Goal: Task Accomplishment & Management: Use online tool/utility

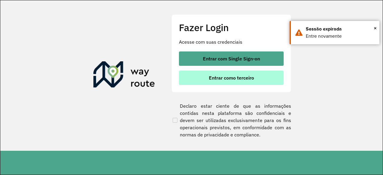
click at [245, 81] on button "Entrar como terceiro" at bounding box center [231, 78] width 105 height 14
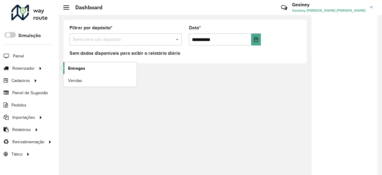
click at [82, 68] on span "Entregas" at bounding box center [76, 68] width 17 height 6
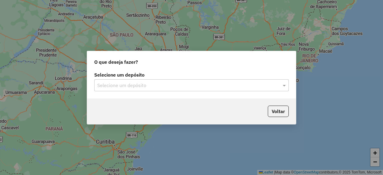
click at [226, 91] on div "Selecione um depósito" at bounding box center [191, 85] width 195 height 12
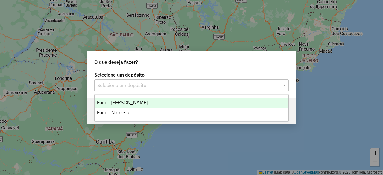
click at [142, 102] on div "Farid - [PERSON_NAME]" at bounding box center [192, 103] width 194 height 10
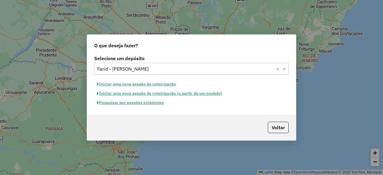
click at [163, 84] on button "Iniciar uma nova sessão de roteirização" at bounding box center [136, 84] width 84 height 9
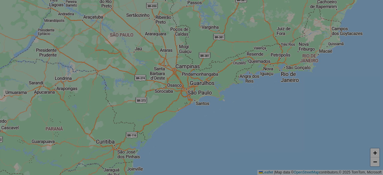
select select "*"
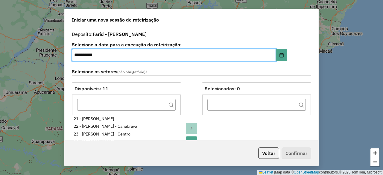
click at [78, 55] on input "**********" at bounding box center [174, 55] width 204 height 12
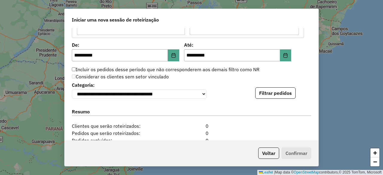
scroll to position [555, 0]
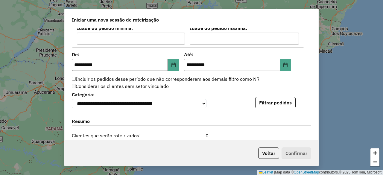
type input "**********"
click at [81, 64] on input "**********" at bounding box center [120, 65] width 96 height 12
type input "**********"
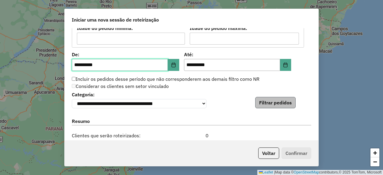
type input "**********"
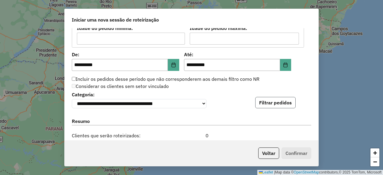
click at [285, 100] on button "Filtrar pedidos" at bounding box center [275, 102] width 40 height 11
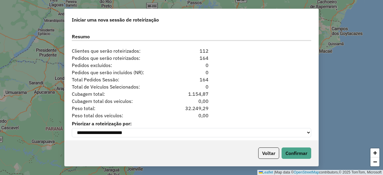
scroll to position [765, 0]
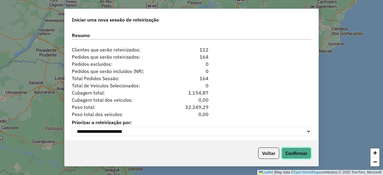
click at [292, 149] on button "Confirmar" at bounding box center [297, 153] width 30 height 11
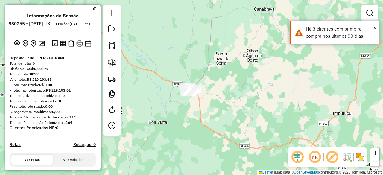
drag, startPoint x: 246, startPoint y: 85, endPoint x: 234, endPoint y: 111, distance: 29.1
click at [234, 111] on div "Janela de atendimento Grade de atendimento Capacidade Transportadoras Veículos …" at bounding box center [191, 87] width 383 height 175
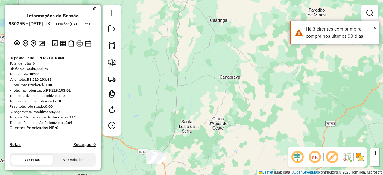
drag, startPoint x: 245, startPoint y: 63, endPoint x: 222, endPoint y: 108, distance: 50.4
click at [222, 108] on div "Janela de atendimento Grade de atendimento Capacidade Transportadoras Veículos …" at bounding box center [191, 87] width 383 height 175
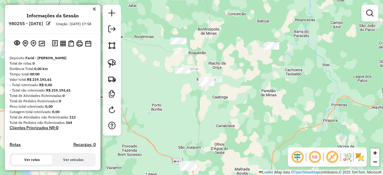
drag, startPoint x: 241, startPoint y: 69, endPoint x: 241, endPoint y: 108, distance: 39.5
click at [241, 108] on div "Janela de atendimento Grade de atendimento Capacidade Transportadoras Veículos …" at bounding box center [191, 87] width 383 height 175
click at [112, 60] on img at bounding box center [112, 63] width 8 height 8
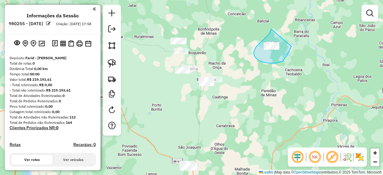
drag, startPoint x: 271, startPoint y: 29, endPoint x: 292, endPoint y: 44, distance: 25.9
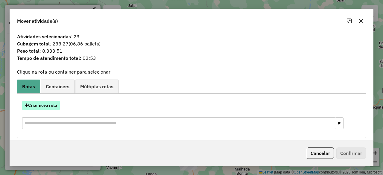
click at [53, 105] on button "Criar nova rota" at bounding box center [41, 105] width 38 height 9
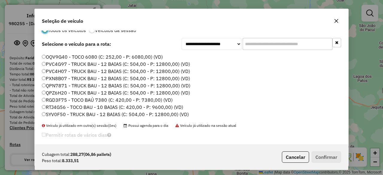
scroll to position [19, 0]
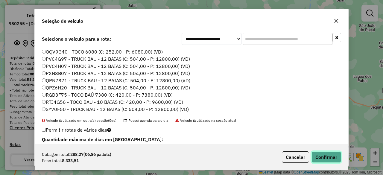
click at [332, 158] on button "Confirmar" at bounding box center [327, 157] width 30 height 11
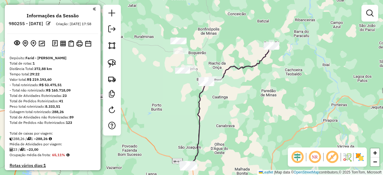
scroll to position [0, 0]
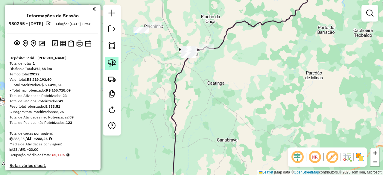
click at [115, 65] on img at bounding box center [112, 63] width 8 height 8
drag, startPoint x: 201, startPoint y: 37, endPoint x: 231, endPoint y: 42, distance: 30.7
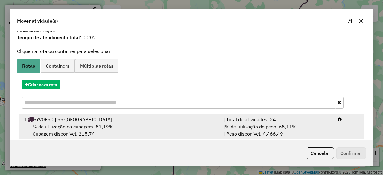
scroll to position [28, 0]
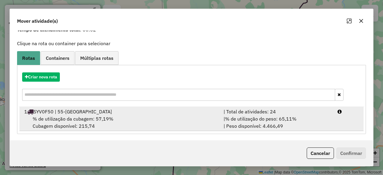
click at [83, 118] on span "% de utilização da cubagem: 57,19%" at bounding box center [73, 119] width 81 height 6
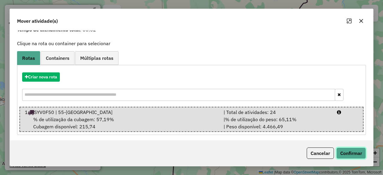
click at [353, 154] on button "Confirmar" at bounding box center [352, 153] width 30 height 11
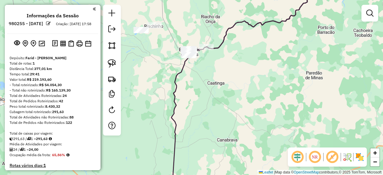
scroll to position [0, 0]
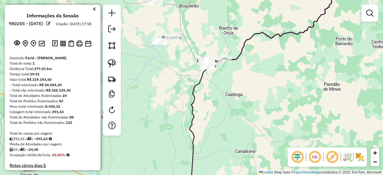
drag, startPoint x: 231, startPoint y: 94, endPoint x: 276, endPoint y: 117, distance: 50.5
click at [276, 116] on div "Janela de atendimento Grade de atendimento Capacidade Transportadoras Veículos …" at bounding box center [191, 87] width 383 height 175
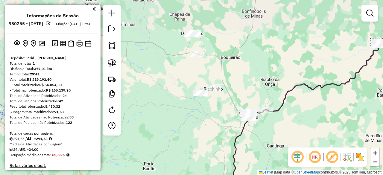
drag, startPoint x: 182, startPoint y: 108, endPoint x: 196, endPoint y: 149, distance: 43.6
click at [196, 149] on div "Janela de atendimento Grade de atendimento Capacidade Transportadoras Veículos …" at bounding box center [191, 87] width 383 height 175
click at [111, 64] on img at bounding box center [112, 63] width 8 height 8
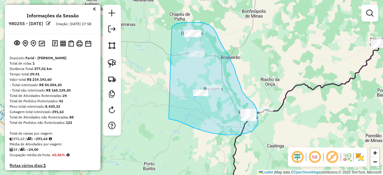
drag, startPoint x: 172, startPoint y: 28, endPoint x: 167, endPoint y: 111, distance: 83.1
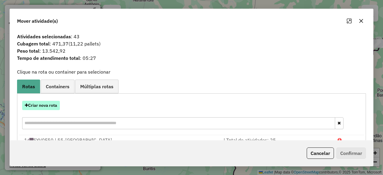
click at [49, 105] on button "Criar nova rota" at bounding box center [41, 105] width 38 height 9
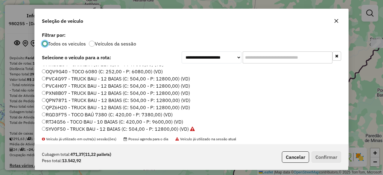
scroll to position [63, 0]
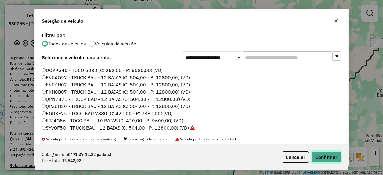
click at [322, 156] on button "Confirmar" at bounding box center [327, 157] width 30 height 11
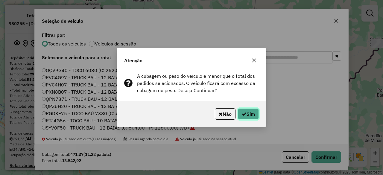
click at [249, 116] on button "Sim" at bounding box center [248, 113] width 21 height 11
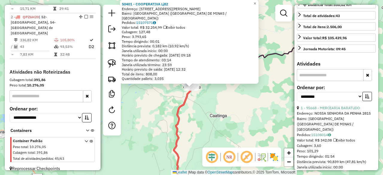
scroll to position [150, 0]
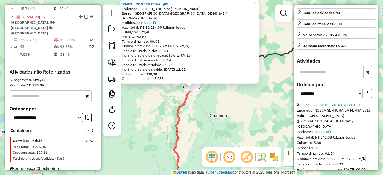
click at [344, 98] on select "**********" at bounding box center [330, 93] width 66 height 9
select select "*********"
click at [297, 97] on select "**********" at bounding box center [330, 93] width 66 height 9
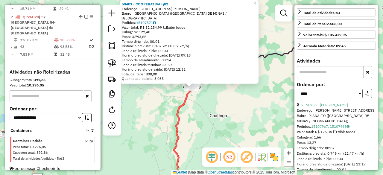
click at [367, 96] on icon "button" at bounding box center [367, 93] width 4 height 4
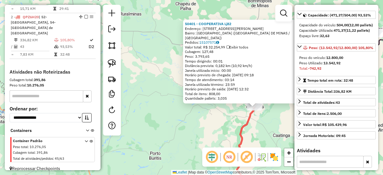
scroll to position [90, 0]
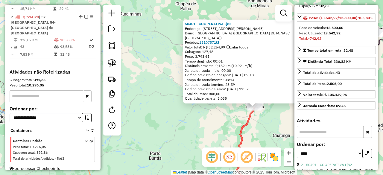
click at [164, 61] on div "50401 - COOPERATIVA Lj82 Endereço: R [PERSON_NAME], 572 Bairro: [GEOGRAPHIC_DAT…" at bounding box center [191, 87] width 383 height 175
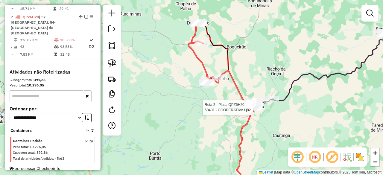
select select "*********"
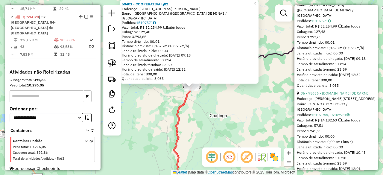
scroll to position [270, 0]
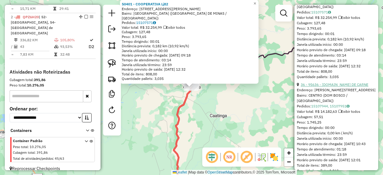
click at [338, 87] on link "36 - 95636 - [DOMAIN_NAME] DE CARNE" at bounding box center [335, 84] width 68 height 4
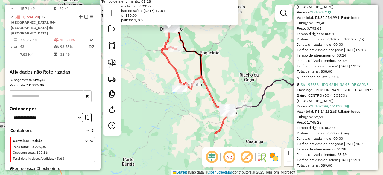
drag, startPoint x: 243, startPoint y: 126, endPoint x: 222, endPoint y: 67, distance: 62.9
click at [222, 67] on div "95636 - [DOMAIN_NAME] DE CARNE Endereço: [STREET_ADDRESS] [GEOGRAPHIC_DATA]: 15…" at bounding box center [191, 87] width 383 height 175
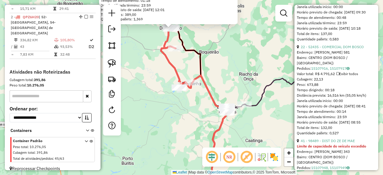
scroll to position [509, 0]
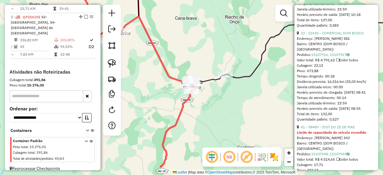
drag, startPoint x: 261, startPoint y: 122, endPoint x: 228, endPoint y: 93, distance: 44.4
click at [228, 94] on div "95636 - [DOMAIN_NAME] DE CARNE Endereço: [STREET_ADDRESS] [GEOGRAPHIC_DATA]: 15…" at bounding box center [191, 87] width 383 height 175
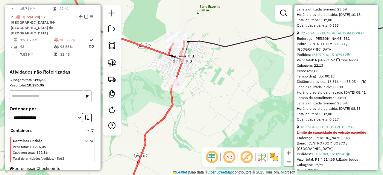
drag, startPoint x: 198, startPoint y: 79, endPoint x: 217, endPoint y: 100, distance: 28.0
click at [215, 100] on div "95636 - [DOMAIN_NAME] DE CARNE Endereço: [STREET_ADDRESS] [GEOGRAPHIC_DATA]: 15…" at bounding box center [191, 87] width 383 height 175
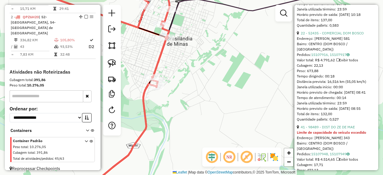
drag, startPoint x: 196, startPoint y: 99, endPoint x: 240, endPoint y: 111, distance: 45.3
click at [239, 110] on div "95636 - [DOMAIN_NAME] DE CARNE Endereço: [STREET_ADDRESS] [GEOGRAPHIC_DATA]: 15…" at bounding box center [191, 87] width 383 height 175
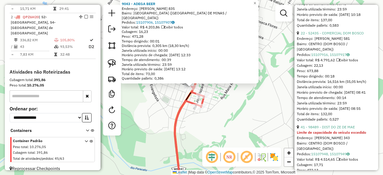
drag, startPoint x: 235, startPoint y: 97, endPoint x: 227, endPoint y: 101, distance: 9.4
click at [235, 98] on div "9043 - ADEGA BEER Endereço: [PERSON_NAME] 835 Bairro: [GEOGRAPHIC_DATA] ([GEOGR…" at bounding box center [191, 87] width 383 height 175
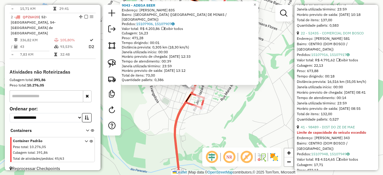
click at [249, 111] on div "9043 - ADEGA BEER Endereço: [PERSON_NAME] 835 Bairro: [GEOGRAPHIC_DATA] ([GEOGR…" at bounding box center [191, 87] width 383 height 175
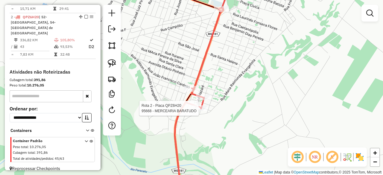
select select "*********"
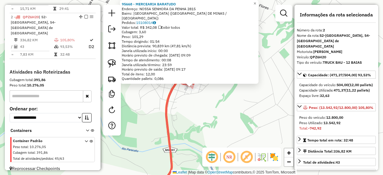
click at [220, 108] on div "95668 - MERCEARIA BARATUDO Endereço: [GEOGRAPHIC_DATA] 2815 Bairro: [GEOGRAPHIC…" at bounding box center [191, 87] width 383 height 175
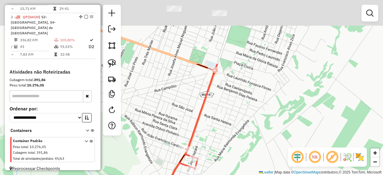
drag, startPoint x: 222, startPoint y: 81, endPoint x: 225, endPoint y: 141, distance: 59.4
click at [223, 161] on div "Janela de atendimento Grade de atendimento Capacidade Transportadoras Veículos …" at bounding box center [191, 87] width 383 height 175
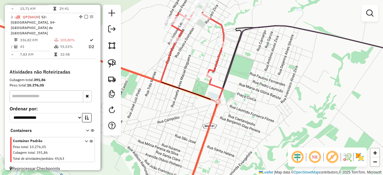
drag, startPoint x: 231, startPoint y: 119, endPoint x: 234, endPoint y: 151, distance: 31.3
click at [234, 151] on div "Janela de atendimento Grade de atendimento Capacidade Transportadoras Veículos …" at bounding box center [191, 87] width 383 height 175
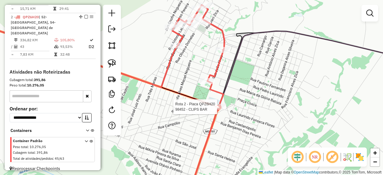
select select "*********"
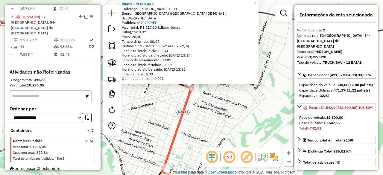
click at [223, 106] on div "98452 - CLIPS BAR Endereço: [PERSON_NAME] 1308 Bairro: [GEOGRAPHIC_DATA] ([GEOG…" at bounding box center [191, 87] width 383 height 175
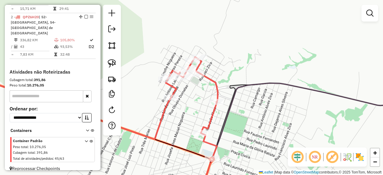
drag, startPoint x: 221, startPoint y: 87, endPoint x: 239, endPoint y: 153, distance: 68.1
click at [240, 153] on div "Janela de atendimento Grade de atendimento Capacidade Transportadoras Veículos …" at bounding box center [191, 87] width 383 height 175
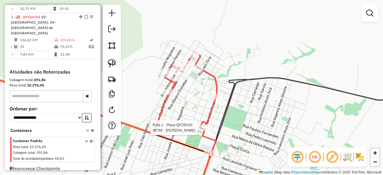
select select "*********"
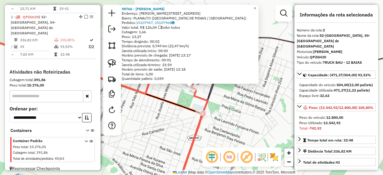
click at [238, 131] on div "98766 - [PERSON_NAME]: [PERSON_NAME] 73 Bairro: [GEOGRAPHIC_DATA] ([GEOGRAPHIC_…" at bounding box center [191, 87] width 383 height 175
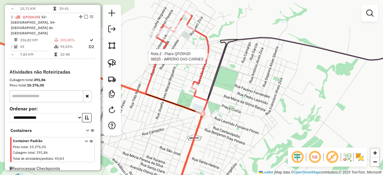
select select "*********"
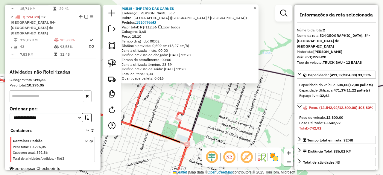
click at [226, 96] on div "98515 - IMPERIO DAS CARNES Endereço: [PERSON_NAME] 537 Bairro: [GEOGRAPHIC_DATA…" at bounding box center [191, 87] width 383 height 175
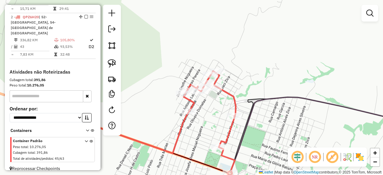
drag, startPoint x: 214, startPoint y: 88, endPoint x: 249, endPoint y: 114, distance: 43.7
click at [257, 117] on div "Janela de atendimento Grade de atendimento Capacidade Transportadoras Veículos …" at bounding box center [191, 87] width 383 height 175
select select "*********"
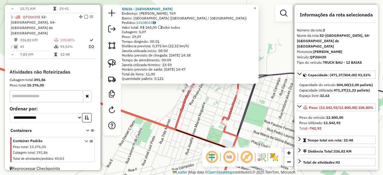
click at [259, 125] on div "50616 - BAR DO [PERSON_NAME]: [PERSON_NAME], 769 Bairro: [GEOGRAPHIC_DATA] ([GE…" at bounding box center [191, 87] width 383 height 175
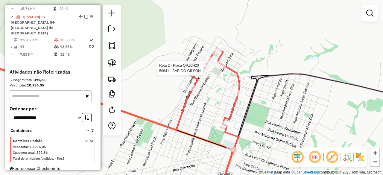
select select "*********"
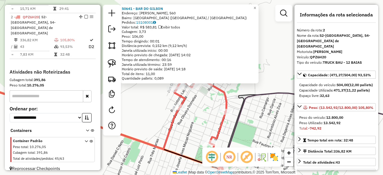
click at [258, 108] on div "50641 - BAR DO [PERSON_NAME]: R LINDORIFO BATISTA, 560 Bairro: [GEOGRAPHIC_DATA…" at bounding box center [191, 87] width 383 height 175
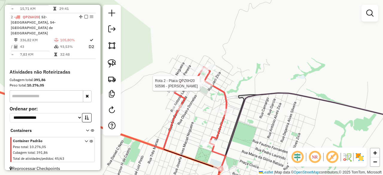
select select "*********"
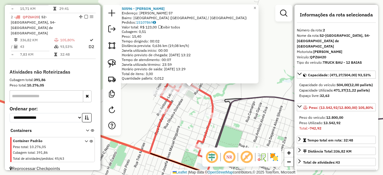
click at [238, 102] on icon at bounding box center [310, 145] width 221 height 96
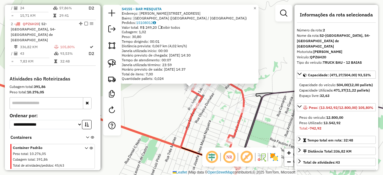
scroll to position [246, 0]
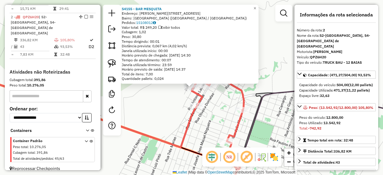
click at [256, 87] on div "54155 - BAR MESQUITA Endereço: [PERSON_NAME] 665 Bairro: [GEOGRAPHIC_DATA] ([GE…" at bounding box center [191, 87] width 383 height 175
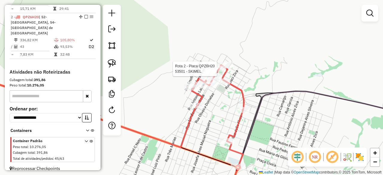
select select "*********"
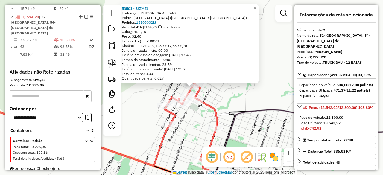
click at [243, 92] on div "53501 - SKIMEL Endereço: [PERSON_NAME], 248 Bairro: [GEOGRAPHIC_DATA] ([GEOGRAP…" at bounding box center [191, 87] width 383 height 175
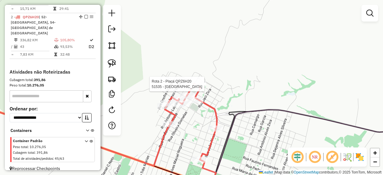
select select "*********"
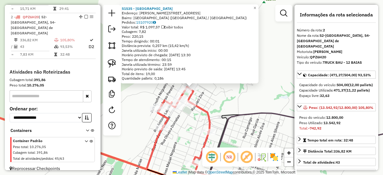
click at [243, 94] on div "51535 - HOTEL [GEOGRAPHIC_DATA] Endereço: [STREET_ADDRESS][PERSON_NAME] [GEOGRA…" at bounding box center [191, 87] width 383 height 175
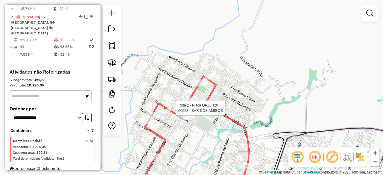
select select "*********"
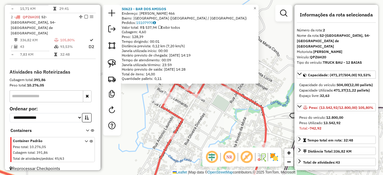
click at [271, 95] on div "50623 - BAR DOS AMIGOS Endereço: [PERSON_NAME] 466 Bairro: [GEOGRAPHIC_DATA] ([…" at bounding box center [191, 87] width 383 height 175
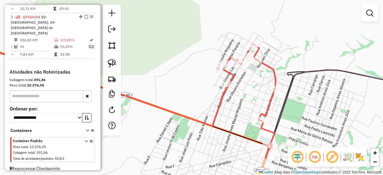
drag, startPoint x: 189, startPoint y: 146, endPoint x: 252, endPoint y: 61, distance: 105.3
click at [252, 61] on div "Janela de atendimento Grade de atendimento Capacidade Transportadoras Veículos …" at bounding box center [191, 87] width 383 height 175
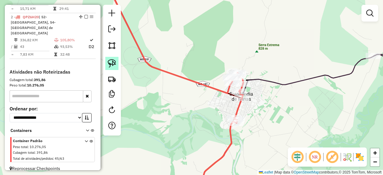
click at [111, 61] on img at bounding box center [112, 63] width 8 height 8
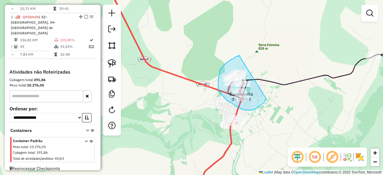
drag, startPoint x: 239, startPoint y: 55, endPoint x: 273, endPoint y: 79, distance: 41.9
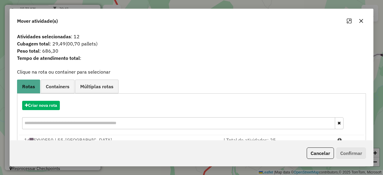
click at [361, 23] on icon "button" at bounding box center [361, 21] width 5 height 5
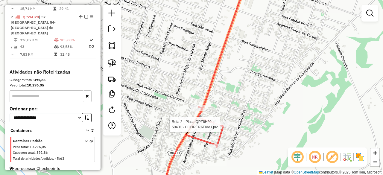
select select "*********"
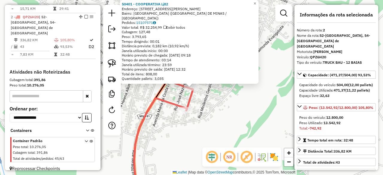
click at [245, 97] on div "50401 - COOPERATIVA Lj82 Endereço: R [PERSON_NAME], 572 Bairro: [GEOGRAPHIC_DAT…" at bounding box center [191, 87] width 383 height 175
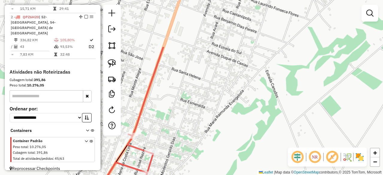
drag, startPoint x: 237, startPoint y: 76, endPoint x: 190, endPoint y: 152, distance: 89.0
click at [191, 151] on div "Janela de atendimento Grade de atendimento Capacidade Transportadoras Veículos …" at bounding box center [191, 87] width 383 height 175
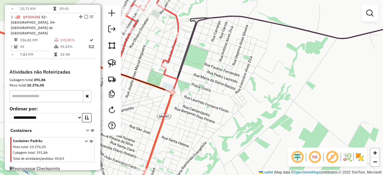
click at [268, 22] on icon at bounding box center [277, 104] width 290 height 177
select select "*********"
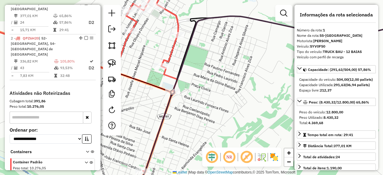
scroll to position [30, 0]
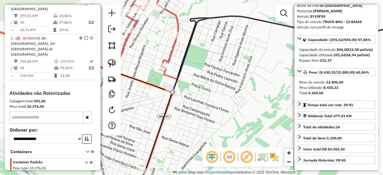
click at [222, 110] on div "Janela de atendimento Grade de atendimento Capacidade Transportadoras Veículos …" at bounding box center [191, 87] width 383 height 175
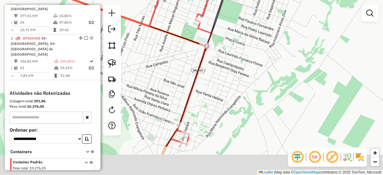
drag, startPoint x: 189, startPoint y: 121, endPoint x: 246, endPoint y: 40, distance: 98.6
click at [245, 41] on div "Janela de atendimento Grade de atendimento Capacidade Transportadoras Veículos …" at bounding box center [191, 87] width 383 height 175
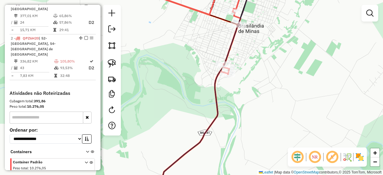
drag, startPoint x: 247, startPoint y: 130, endPoint x: 287, endPoint y: 35, distance: 102.5
click at [287, 40] on div "Janela de atendimento Grade de atendimento Capacidade Transportadoras Veículos …" at bounding box center [191, 87] width 383 height 175
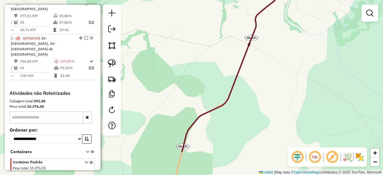
drag, startPoint x: 270, startPoint y: 76, endPoint x: 273, endPoint y: 63, distance: 14.3
click at [272, 67] on div "Janela de atendimento Grade de atendimento Capacidade Transportadoras Veículos …" at bounding box center [191, 87] width 383 height 175
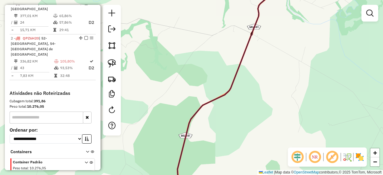
click at [240, 66] on icon at bounding box center [230, 88] width 105 height 210
select select "*********"
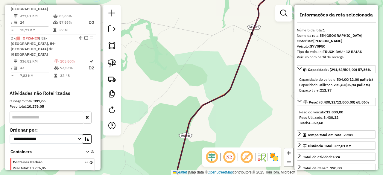
click at [154, 50] on div "Janela de atendimento Grade de atendimento Capacidade Transportadoras Veículos …" at bounding box center [191, 87] width 383 height 175
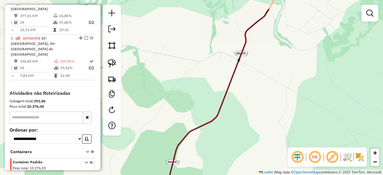
drag, startPoint x: 271, startPoint y: 67, endPoint x: 259, endPoint y: 91, distance: 26.9
click at [257, 95] on div "Janela de atendimento Grade de atendimento Capacidade Transportadoras Veículos …" at bounding box center [191, 87] width 383 height 175
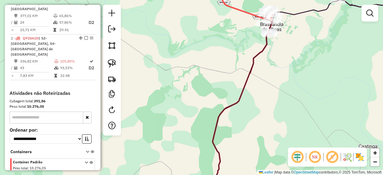
drag, startPoint x: 295, startPoint y: 62, endPoint x: 274, endPoint y: 97, distance: 41.4
click at [274, 97] on div "Janela de atendimento Grade de atendimento Capacidade Transportadoras Veículos …" at bounding box center [191, 87] width 383 height 175
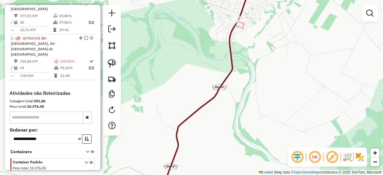
drag, startPoint x: 269, startPoint y: 102, endPoint x: 268, endPoint y: 105, distance: 3.4
click at [268, 105] on div "Janela de atendimento Grade de atendimento Capacidade Transportadoras Veículos …" at bounding box center [191, 87] width 383 height 175
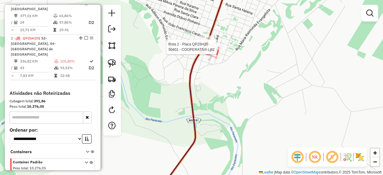
select select "*********"
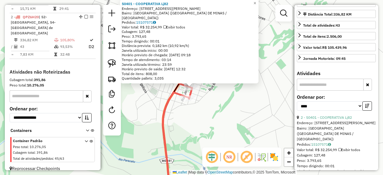
scroll to position [150, 0]
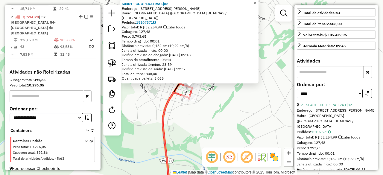
click at [224, 113] on div "50401 - COOPERATIVA Lj82 Endereço: R [PERSON_NAME], 572 Bairro: [GEOGRAPHIC_DAT…" at bounding box center [191, 87] width 383 height 175
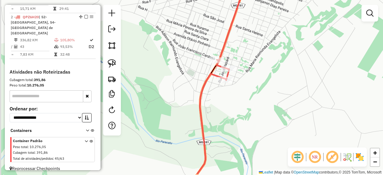
drag, startPoint x: 214, startPoint y: 112, endPoint x: 258, endPoint y: 82, distance: 53.5
click at [258, 84] on div "Janela de atendimento Grade de atendimento Capacidade Transportadoras Veículos …" at bounding box center [191, 87] width 383 height 175
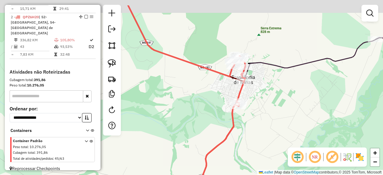
drag, startPoint x: 278, startPoint y: 85, endPoint x: 264, endPoint y: 110, distance: 28.2
click at [264, 110] on div "Janela de atendimento Grade de atendimento Capacidade Transportadoras Veículos …" at bounding box center [191, 87] width 383 height 175
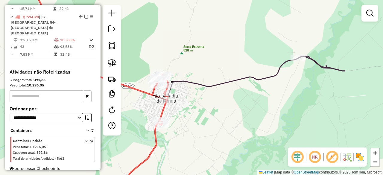
drag, startPoint x: 265, startPoint y: 99, endPoint x: 186, endPoint y: 116, distance: 80.2
click at [186, 116] on div "Janela de atendimento Grade de atendimento Capacidade Transportadoras Veículos …" at bounding box center [191, 87] width 383 height 175
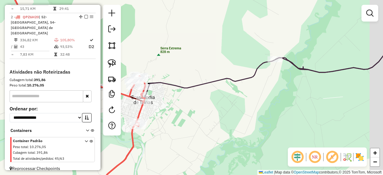
drag, startPoint x: 277, startPoint y: 112, endPoint x: 256, endPoint y: 113, distance: 21.3
click at [256, 113] on div "Janela de atendimento Grade de atendimento Capacidade Transportadoras Veículos …" at bounding box center [191, 87] width 383 height 175
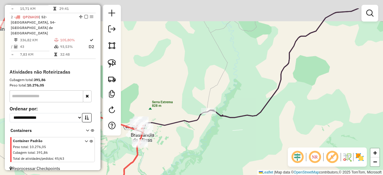
drag, startPoint x: 304, startPoint y: 94, endPoint x: 257, endPoint y: 120, distance: 53.2
click at [257, 118] on icon at bounding box center [292, 62] width 166 height 109
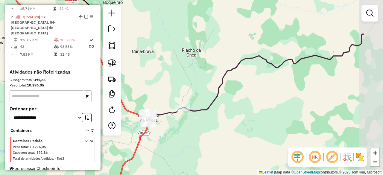
drag, startPoint x: 302, startPoint y: 97, endPoint x: 250, endPoint y: 93, distance: 52.2
click at [250, 93] on div "Janela de atendimento Grade de atendimento Capacidade Transportadoras Veículos …" at bounding box center [191, 87] width 383 height 175
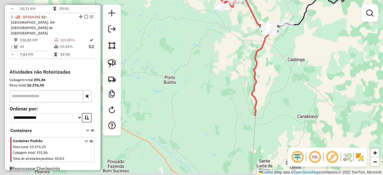
drag, startPoint x: 240, startPoint y: 122, endPoint x: 306, endPoint y: 37, distance: 108.1
click at [308, 38] on div "Janela de atendimento Grade de atendimento Capacidade Transportadoras Veículos …" at bounding box center [191, 87] width 383 height 175
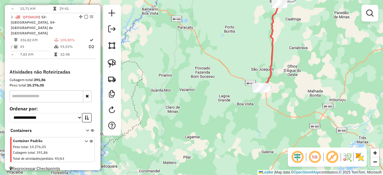
drag, startPoint x: 218, startPoint y: 136, endPoint x: 215, endPoint y: 100, distance: 36.3
click at [215, 100] on div "Janela de atendimento Grade de atendimento Capacidade Transportadoras Veículos …" at bounding box center [191, 87] width 383 height 175
click at [112, 66] on img at bounding box center [112, 63] width 8 height 8
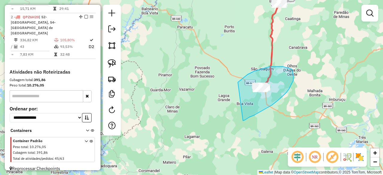
drag, startPoint x: 238, startPoint y: 82, endPoint x: 243, endPoint y: 121, distance: 38.7
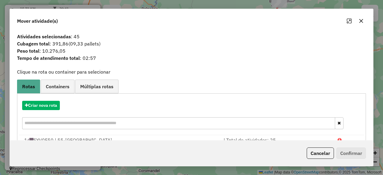
click at [361, 21] on icon "button" at bounding box center [362, 21] width 4 height 4
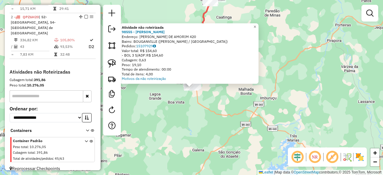
click at [246, 112] on div "Atividade não roteirizada 98555 - [PERSON_NAME]: [PERSON_NAME] DE AMORIM 420 Ba…" at bounding box center [191, 87] width 383 height 175
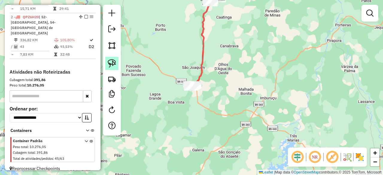
click at [111, 64] on img at bounding box center [112, 63] width 8 height 8
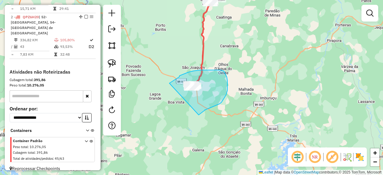
drag, startPoint x: 184, startPoint y: 74, endPoint x: 199, endPoint y: 115, distance: 43.7
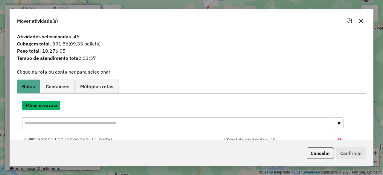
click at [47, 105] on button "Criar nova rota" at bounding box center [41, 105] width 38 height 9
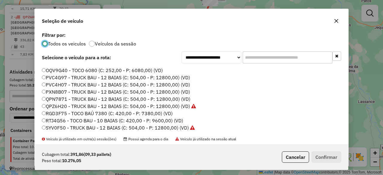
scroll to position [19, 0]
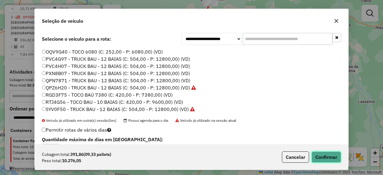
click at [321, 152] on button "Confirmar" at bounding box center [327, 157] width 30 height 11
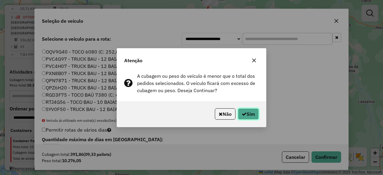
click at [252, 113] on button "Sim" at bounding box center [248, 113] width 21 height 11
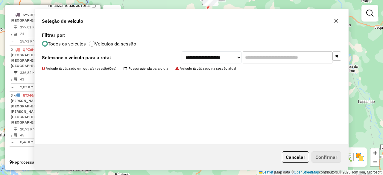
scroll to position [0, 0]
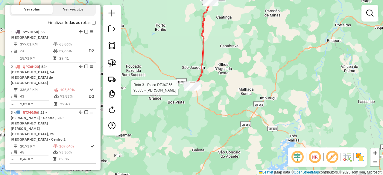
select select "*********"
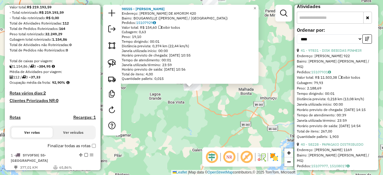
scroll to position [46, 0]
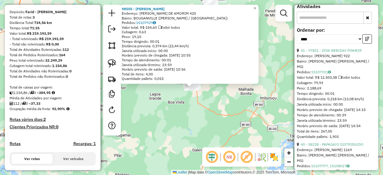
click at [144, 133] on div "98555 - [PERSON_NAME]: [PERSON_NAME] DE AMORIM 420 Bairro: BOUGANVILLE ([PERSON…" at bounding box center [191, 87] width 383 height 175
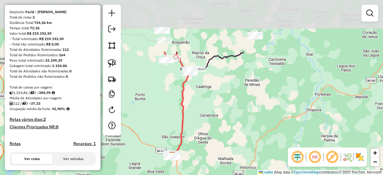
drag, startPoint x: 255, startPoint y: 38, endPoint x: 235, endPoint y: 107, distance: 72.4
click at [235, 107] on div "Janela de atendimento Grade de atendimento Capacidade Transportadoras Veículos …" at bounding box center [191, 87] width 383 height 175
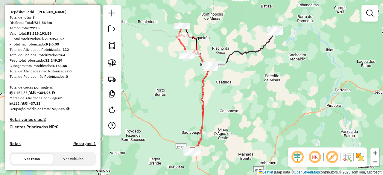
drag, startPoint x: 206, startPoint y: 98, endPoint x: 226, endPoint y: 93, distance: 20.6
click at [226, 93] on div "Janela de atendimento Grade de atendimento Capacidade Transportadoras Veículos …" at bounding box center [191, 87] width 383 height 175
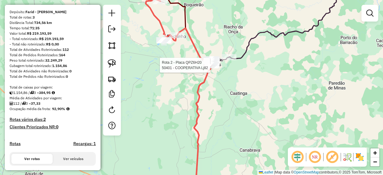
select select "*********"
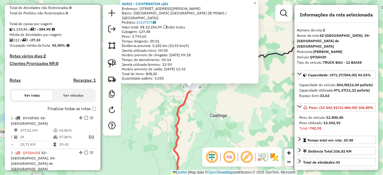
scroll to position [196, 0]
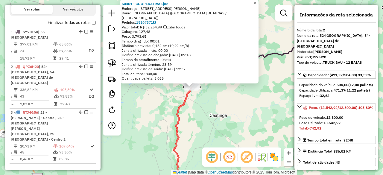
click at [261, 115] on div "50401 - COOPERATIVA Lj82 Endereço: R [PERSON_NAME], 572 Bairro: [GEOGRAPHIC_DAT…" at bounding box center [191, 87] width 383 height 175
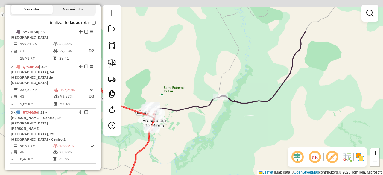
drag, startPoint x: 198, startPoint y: 115, endPoint x: 203, endPoint y: 137, distance: 21.9
click at [202, 135] on div "Janela de atendimento Grade de atendimento Capacidade Transportadoras Veículos …" at bounding box center [191, 87] width 383 height 175
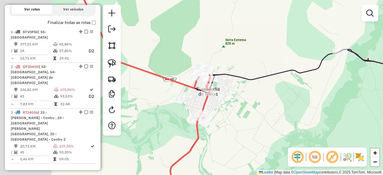
drag, startPoint x: 168, startPoint y: 131, endPoint x: 274, endPoint y: 106, distance: 109.0
click at [275, 107] on div "Janela de atendimento Grade de atendimento Capacidade Transportadoras Veículos …" at bounding box center [191, 87] width 383 height 175
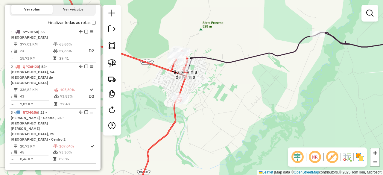
drag, startPoint x: 247, startPoint y: 44, endPoint x: 209, endPoint y: 40, distance: 38.2
click at [209, 40] on div "Janela de atendimento Grade de atendimento Capacidade Transportadoras Veículos …" at bounding box center [191, 87] width 383 height 175
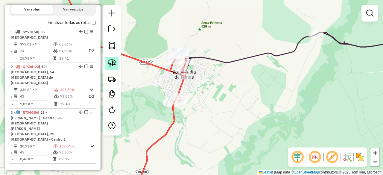
click at [110, 60] on img at bounding box center [112, 63] width 8 height 8
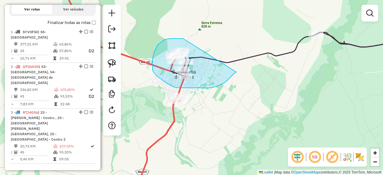
drag, startPoint x: 168, startPoint y: 39, endPoint x: 237, endPoint y: 72, distance: 76.5
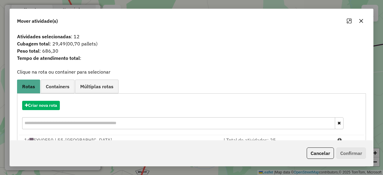
click at [361, 21] on icon "button" at bounding box center [361, 21] width 5 height 5
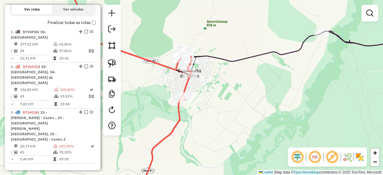
drag, startPoint x: 202, startPoint y: 94, endPoint x: 225, endPoint y: 87, distance: 23.9
click at [225, 87] on div "Janela de atendimento Grade de atendimento Capacidade Transportadoras Veículos …" at bounding box center [191, 87] width 383 height 175
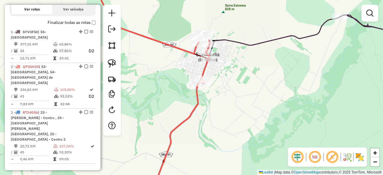
drag, startPoint x: 282, startPoint y: 111, endPoint x: 262, endPoint y: 60, distance: 54.0
click at [262, 61] on div "Janela de atendimento Grade de atendimento Capacidade Transportadoras Veículos …" at bounding box center [191, 87] width 383 height 175
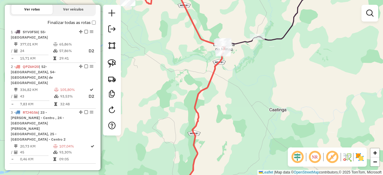
drag, startPoint x: 264, startPoint y: 70, endPoint x: 241, endPoint y: 69, distance: 23.1
click at [241, 69] on div "Janela de atendimento Grade de atendimento Capacidade Transportadoras Veículos …" at bounding box center [191, 87] width 383 height 175
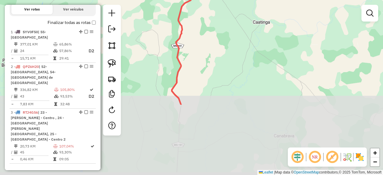
drag, startPoint x: 214, startPoint y: 148, endPoint x: 197, endPoint y: 46, distance: 102.8
click at [198, 47] on div "Janela de atendimento Grade de atendimento Capacidade Transportadoras Veículos …" at bounding box center [191, 87] width 383 height 175
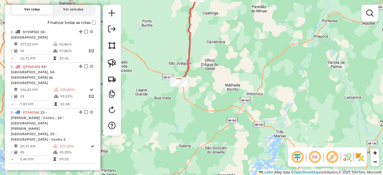
drag, startPoint x: 209, startPoint y: 108, endPoint x: 207, endPoint y: 82, distance: 25.8
click at [208, 84] on div "Janela de atendimento Grade de atendimento Capacidade Transportadoras Veículos …" at bounding box center [191, 87] width 383 height 175
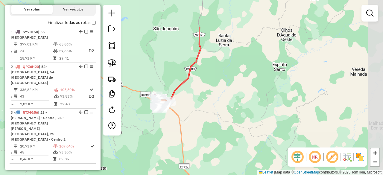
drag, startPoint x: 239, startPoint y: 47, endPoint x: 213, endPoint y: 94, distance: 53.4
click at [213, 94] on div "Janela de atendimento Grade de atendimento Capacidade Transportadoras Veículos …" at bounding box center [191, 87] width 383 height 175
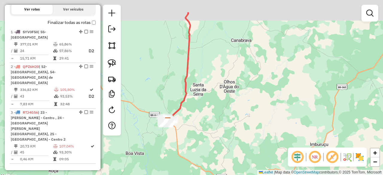
drag, startPoint x: 274, startPoint y: 50, endPoint x: 249, endPoint y: 92, distance: 48.7
click at [249, 92] on div "Janela de atendimento Grade de atendimento Capacidade Transportadoras Veículos …" at bounding box center [191, 87] width 383 height 175
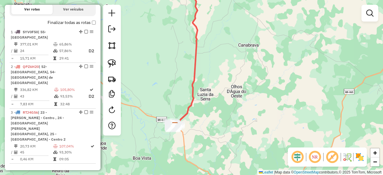
drag, startPoint x: 207, startPoint y: 101, endPoint x: 219, endPoint y: 93, distance: 14.3
click at [219, 93] on div "Janela de atendimento Grade de atendimento Capacidade Transportadoras Veículos …" at bounding box center [191, 87] width 383 height 175
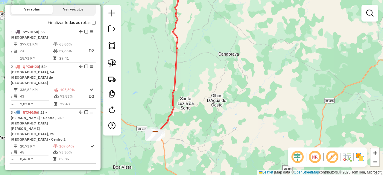
drag, startPoint x: 213, startPoint y: 95, endPoint x: 197, endPoint y: 102, distance: 17.7
click at [197, 102] on div "Janela de atendimento Grade de atendimento Capacidade Transportadoras Veículos …" at bounding box center [191, 87] width 383 height 175
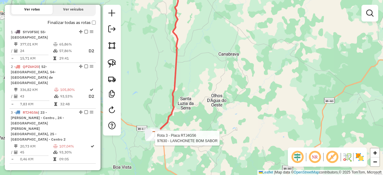
select select "*********"
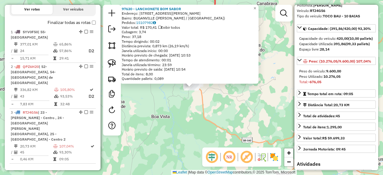
scroll to position [60, 0]
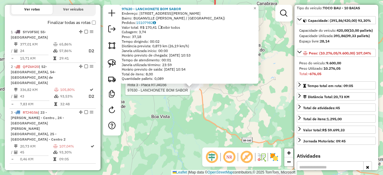
click at [179, 116] on div "Rota 3 - Placa RTJ4G56 97630 - LANCHONETE BOM SABOR 97630 - LANCHONETE BOM SABO…" at bounding box center [191, 87] width 383 height 175
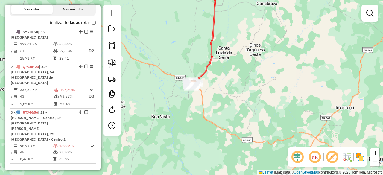
drag, startPoint x: 183, startPoint y: 115, endPoint x: 213, endPoint y: 109, distance: 30.5
click at [212, 110] on div "Janela de atendimento Grade de atendimento Capacidade Transportadoras Veículos …" at bounding box center [191, 87] width 383 height 175
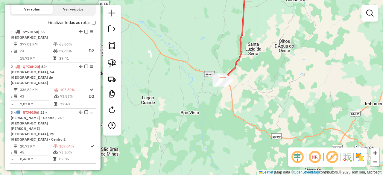
drag, startPoint x: 252, startPoint y: 76, endPoint x: 229, endPoint y: 121, distance: 50.5
click at [229, 121] on div "Janela de atendimento Grade de atendimento Capacidade Transportadoras Veículos …" at bounding box center [191, 87] width 383 height 175
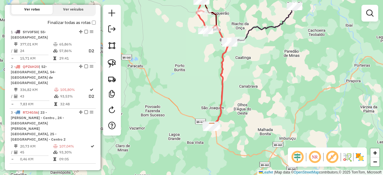
drag, startPoint x: 274, startPoint y: 70, endPoint x: 250, endPoint y: 102, distance: 40.0
click at [250, 102] on div "Janela de atendimento Grade de atendimento Capacidade Transportadoras Veículos …" at bounding box center [191, 87] width 383 height 175
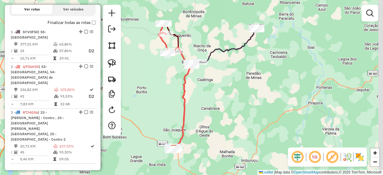
drag, startPoint x: 239, startPoint y: 92, endPoint x: 216, endPoint y: 91, distance: 23.4
click at [216, 91] on div "Janela de atendimento Grade de atendimento Capacidade Transportadoras Veículos …" at bounding box center [191, 87] width 383 height 175
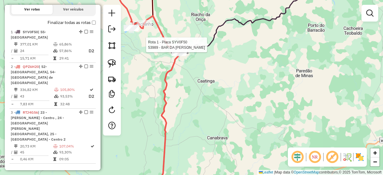
select select "*********"
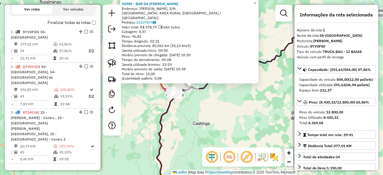
click at [176, 121] on div "53989 - BAR DA [PERSON_NAME]: R MARCEGO, S/N Bairro: AREA RURAL ([GEOGRAPHIC_DA…" at bounding box center [191, 87] width 383 height 175
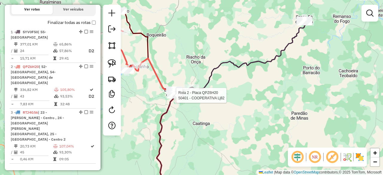
select select "*********"
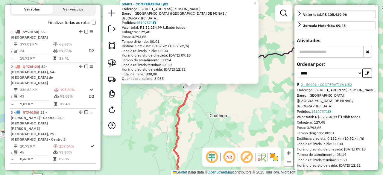
scroll to position [180, 0]
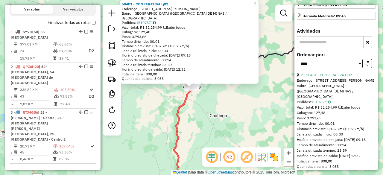
click at [165, 116] on div "50401 - COOPERATIVA Lj82 Endereço: R [PERSON_NAME], 572 Bairro: [GEOGRAPHIC_DAT…" at bounding box center [191, 87] width 383 height 175
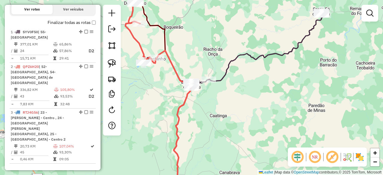
click at [310, 92] on div "Janela de atendimento Grade de atendimento Capacidade Transportadoras Veículos …" at bounding box center [191, 87] width 383 height 175
select select "*********"
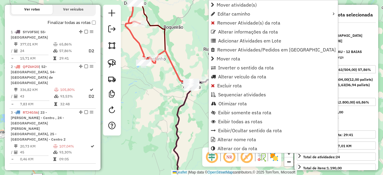
click at [203, 97] on div "Janela de atendimento Grade de atendimento Capacidade Transportadoras Veículos …" at bounding box center [191, 87] width 383 height 175
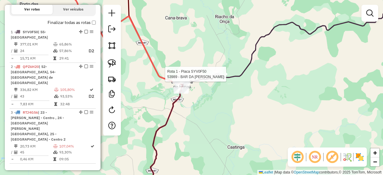
select select "*********"
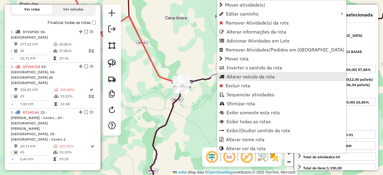
click at [244, 78] on span "Alterar veículo da rota" at bounding box center [251, 76] width 48 height 5
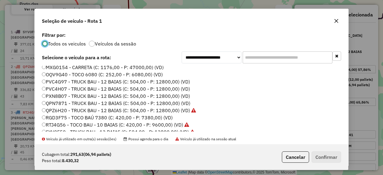
scroll to position [63, 0]
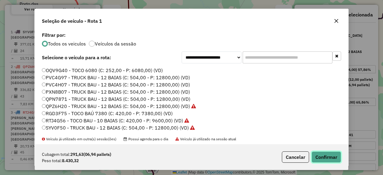
click at [335, 156] on button "Confirmar" at bounding box center [327, 157] width 30 height 11
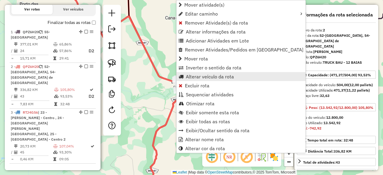
click at [205, 78] on span "Alterar veículo da rota" at bounding box center [210, 76] width 48 height 5
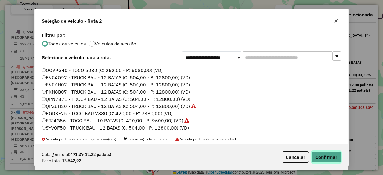
click at [321, 157] on button "Confirmar" at bounding box center [327, 157] width 30 height 11
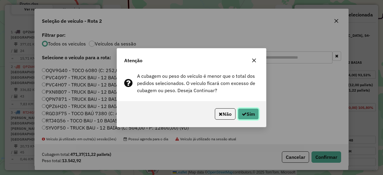
click at [252, 114] on button "Sim" at bounding box center [248, 113] width 21 height 11
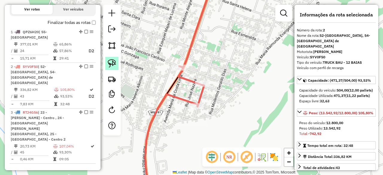
drag, startPoint x: 111, startPoint y: 62, endPoint x: 116, endPoint y: 62, distance: 6.0
click at [111, 62] on img at bounding box center [112, 63] width 8 height 8
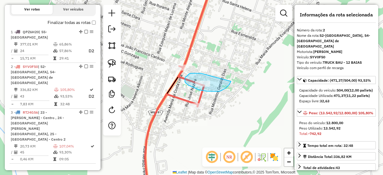
drag, startPoint x: 200, startPoint y: 73, endPoint x: 231, endPoint y: 80, distance: 31.5
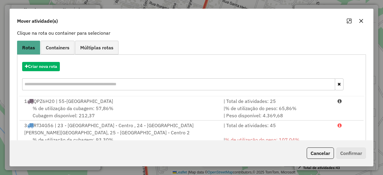
scroll to position [60, 0]
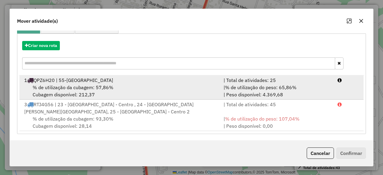
click at [63, 86] on span "% de utilização da cubagem: 57,86%" at bounding box center [73, 87] width 81 height 6
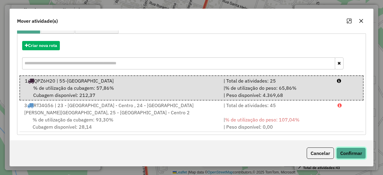
click at [346, 154] on button "Confirmar" at bounding box center [352, 153] width 30 height 11
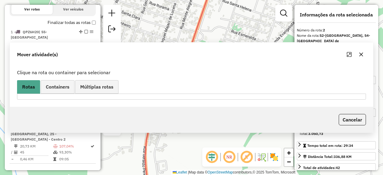
scroll to position [0, 0]
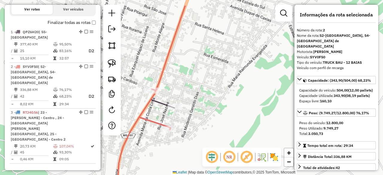
drag, startPoint x: 232, startPoint y: 72, endPoint x: 201, endPoint y: 97, distance: 40.0
click at [201, 97] on div "Janela de atendimento Grade de atendimento Capacidade Transportadoras Veículos …" at bounding box center [191, 87] width 383 height 175
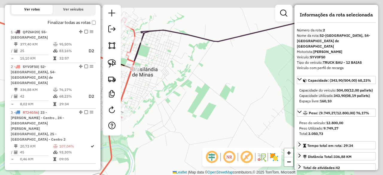
drag, startPoint x: 260, startPoint y: 49, endPoint x: 157, endPoint y: 82, distance: 108.4
click at [157, 82] on div "Janela de atendimento Grade de atendimento Capacidade Transportadoras Veículos …" at bounding box center [191, 87] width 383 height 175
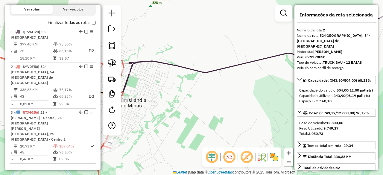
drag, startPoint x: 220, startPoint y: 57, endPoint x: 205, endPoint y: 106, distance: 50.7
click at [205, 106] on div "Janela de atendimento Grade de atendimento Capacidade Transportadoras Veículos …" at bounding box center [191, 87] width 383 height 175
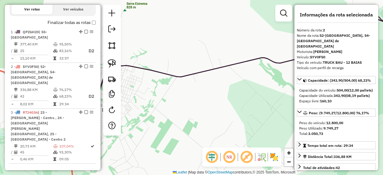
drag, startPoint x: 240, startPoint y: 86, endPoint x: 213, endPoint y: 71, distance: 30.7
click at [213, 71] on div "Janela de atendimento Grade de atendimento Capacidade Transportadoras Veículos …" at bounding box center [191, 87] width 383 height 175
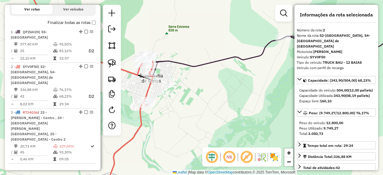
click at [258, 74] on div "Janela de atendimento Grade de atendimento Capacidade Transportadoras Veículos …" at bounding box center [191, 87] width 383 height 175
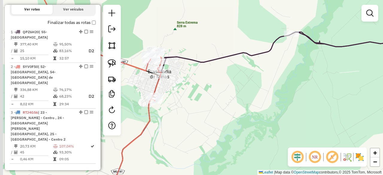
drag, startPoint x: 184, startPoint y: 120, endPoint x: 219, endPoint y: 103, distance: 38.8
click at [218, 103] on div "Janela de atendimento Grade de atendimento Capacidade Transportadoras Veículos …" at bounding box center [191, 87] width 383 height 175
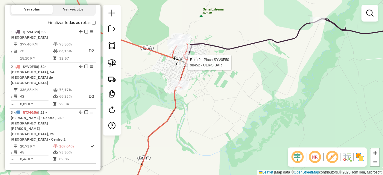
select select "*********"
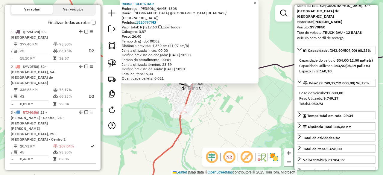
scroll to position [60, 0]
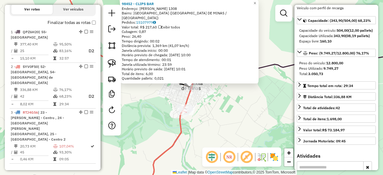
click at [216, 123] on div "98452 - CLIPS BAR Endereço: [PERSON_NAME] 1308 Bairro: [GEOGRAPHIC_DATA] ([GEOG…" at bounding box center [191, 87] width 383 height 175
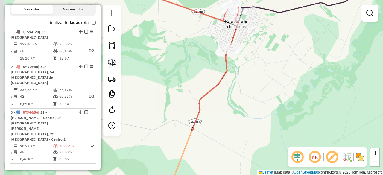
drag, startPoint x: 199, startPoint y: 131, endPoint x: 247, endPoint y: 57, distance: 88.0
click at [247, 57] on div "Janela de atendimento Grade de atendimento Capacidade Transportadoras Veículos …" at bounding box center [191, 87] width 383 height 175
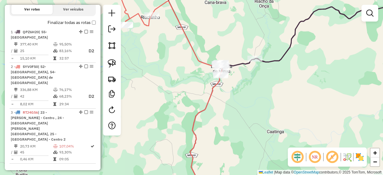
drag, startPoint x: 236, startPoint y: 126, endPoint x: 233, endPoint y: 51, distance: 75.8
click at [235, 58] on div "Janela de atendimento Grade de atendimento Capacidade Transportadoras Veículos …" at bounding box center [191, 87] width 383 height 175
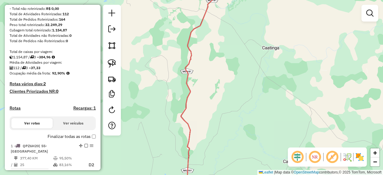
scroll to position [76, 0]
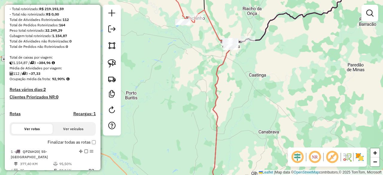
drag, startPoint x: 243, startPoint y: 156, endPoint x: 231, endPoint y: 53, distance: 103.5
click at [231, 55] on div "Janela de atendimento Grade de atendimento Capacidade Transportadoras Veículos …" at bounding box center [191, 87] width 383 height 175
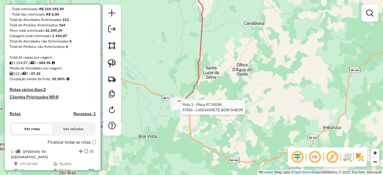
select select "*********"
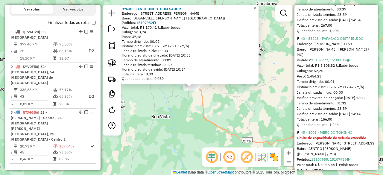
scroll to position [329, 0]
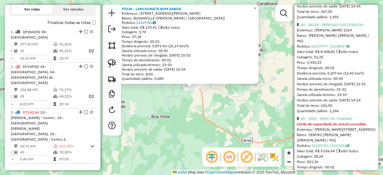
click at [181, 112] on div "97630 - LANCHONETE BOM SABOR Endereço: [STREET_ADDRESS] Bairro: [GEOGRAPHIC_DAT…" at bounding box center [191, 87] width 383 height 175
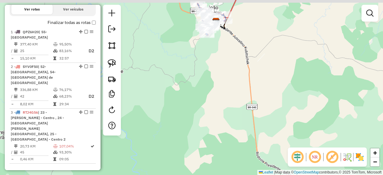
drag, startPoint x: 197, startPoint y: 81, endPoint x: 187, endPoint y: 141, distance: 60.7
click at [187, 141] on div "Janela de atendimento Grade de atendimento Capacidade Transportadoras Veículos …" at bounding box center [191, 87] width 383 height 175
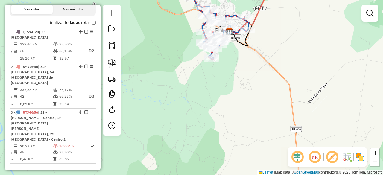
drag, startPoint x: 226, startPoint y: 97, endPoint x: 219, endPoint y: 133, distance: 36.6
click at [219, 133] on div "Janela de atendimento Grade de atendimento Capacidade Transportadoras Veículos …" at bounding box center [191, 87] width 383 height 175
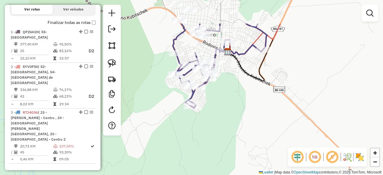
drag, startPoint x: 222, startPoint y: 96, endPoint x: 232, endPoint y: 150, distance: 55.1
click at [232, 150] on div "Janela de atendimento Grade de atendimento Capacidade Transportadoras Veículos …" at bounding box center [191, 87] width 383 height 175
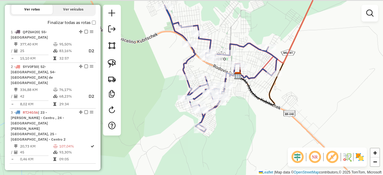
click at [247, 140] on div "Janela de atendimento Grade de atendimento Capacidade Transportadoras Veículos …" at bounding box center [191, 87] width 383 height 175
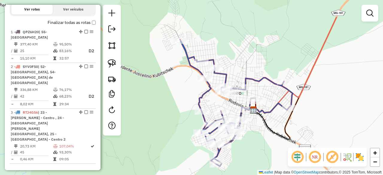
drag, startPoint x: 254, startPoint y: 119, endPoint x: 270, endPoint y: 154, distance: 38.9
click at [270, 154] on div "Janela de atendimento Grade de atendimento Capacidade Transportadoras Veículos …" at bounding box center [191, 87] width 383 height 175
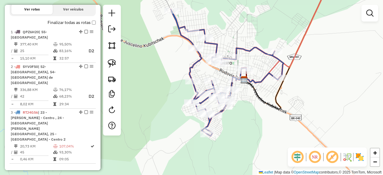
drag, startPoint x: 260, startPoint y: 142, endPoint x: 252, endPoint y: 118, distance: 25.5
click at [252, 118] on div "Janela de atendimento Grade de atendimento Capacidade Transportadoras Veículos …" at bounding box center [191, 87] width 383 height 175
click at [110, 64] on img at bounding box center [112, 63] width 8 height 8
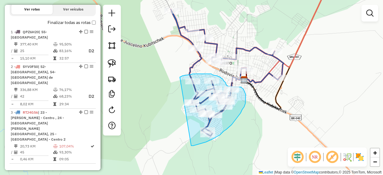
drag, startPoint x: 180, startPoint y: 77, endPoint x: 192, endPoint y: 145, distance: 68.5
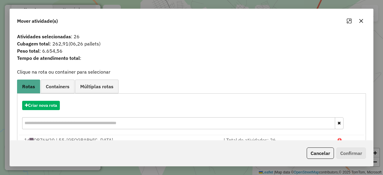
click at [363, 19] on icon "button" at bounding box center [361, 21] width 5 height 5
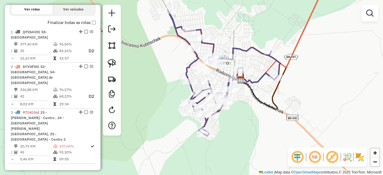
drag, startPoint x: 172, startPoint y: 4, endPoint x: 167, endPoint y: 4, distance: 5.7
click at [167, 4] on div "Janela de atendimento Grade de atendimento Capacidade Transportadoras Veículos …" at bounding box center [191, 87] width 383 height 175
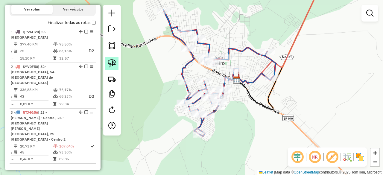
click at [110, 63] on img at bounding box center [112, 63] width 8 height 8
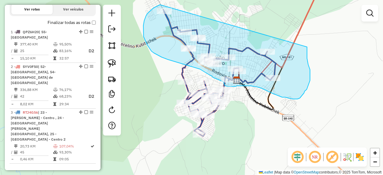
drag, startPoint x: 160, startPoint y: 5, endPoint x: 307, endPoint y: 46, distance: 152.6
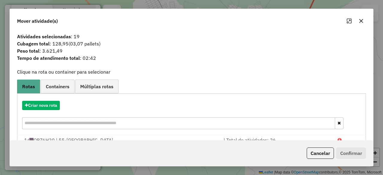
click at [363, 21] on icon "button" at bounding box center [361, 21] width 5 height 5
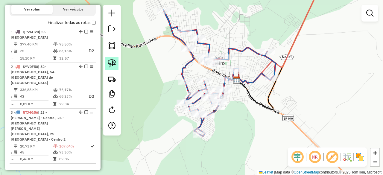
click at [111, 62] on img at bounding box center [112, 63] width 8 height 8
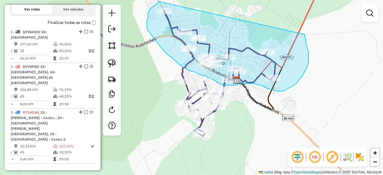
drag, startPoint x: 159, startPoint y: 1, endPoint x: 297, endPoint y: 25, distance: 140.4
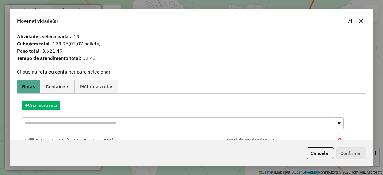
click at [46, 113] on div "Criar nova rota" at bounding box center [192, 115] width 346 height 39
click at [47, 105] on button "Criar nova rota" at bounding box center [41, 105] width 38 height 9
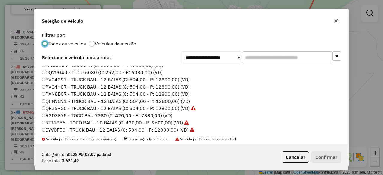
scroll to position [63, 0]
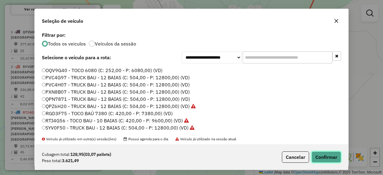
click at [326, 155] on button "Confirmar" at bounding box center [327, 157] width 30 height 11
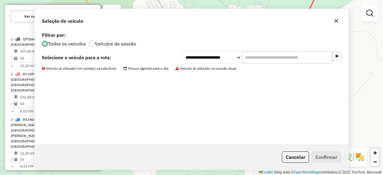
scroll to position [204, 0]
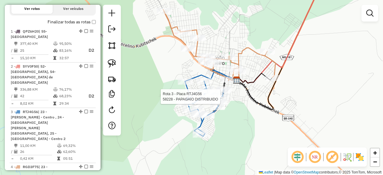
select select "*********"
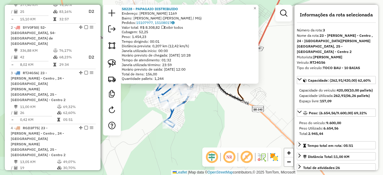
scroll to position [248, 0]
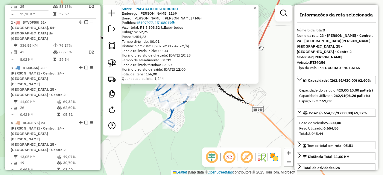
click at [212, 116] on div "58228 - PAPAGAIO DISTRIBUIDO Endereço: [PERSON_NAME] 1169 Bairro: [PERSON_NAME]…" at bounding box center [191, 87] width 383 height 175
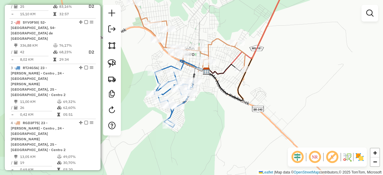
drag, startPoint x: 216, startPoint y: 99, endPoint x: 214, endPoint y: 127, distance: 28.8
click at [214, 127] on div "Janela de atendimento Grade de atendimento Capacidade Transportadoras Veículos …" at bounding box center [191, 87] width 383 height 175
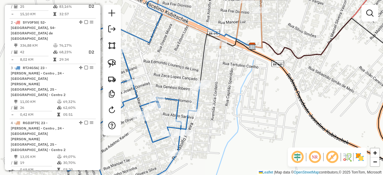
drag, startPoint x: 182, startPoint y: 128, endPoint x: 219, endPoint y: 146, distance: 41.3
click at [218, 146] on div "Janela de atendimento Grade de atendimento Capacidade Transportadoras Veículos …" at bounding box center [191, 87] width 383 height 175
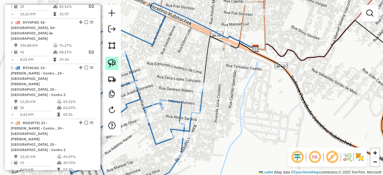
click at [111, 62] on img at bounding box center [112, 63] width 8 height 8
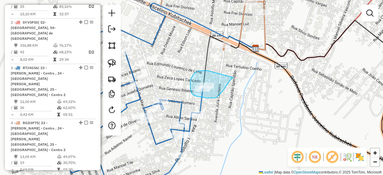
drag, startPoint x: 198, startPoint y: 71, endPoint x: 236, endPoint y: 72, distance: 37.5
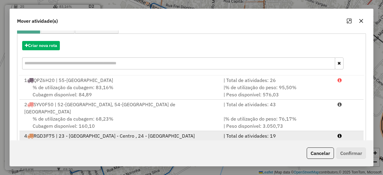
scroll to position [84, 0]
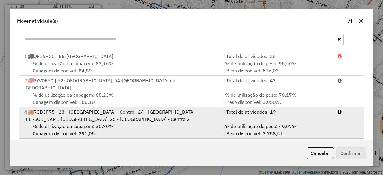
click at [71, 113] on div "4 RGD3F75 | 23 - [GEOGRAPHIC_DATA] - Centro , 24 - [GEOGRAPHIC_DATA][PERSON_NAM…" at bounding box center [120, 115] width 199 height 14
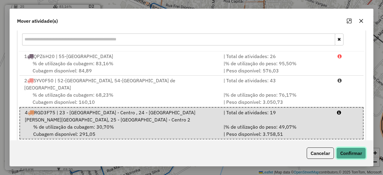
click at [348, 151] on button "Confirmar" at bounding box center [352, 153] width 30 height 11
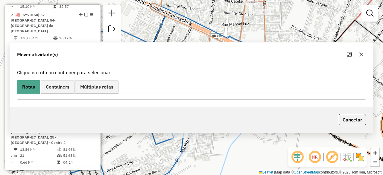
scroll to position [0, 0]
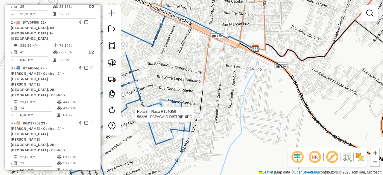
select select "*********"
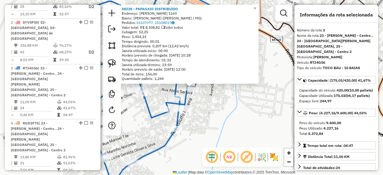
scroll to position [30, 0]
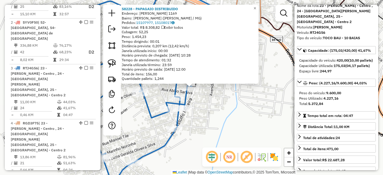
click at [222, 108] on div "58228 - PAPAGAIO DISTRIBUIDO Endereço: [PERSON_NAME] 1169 Bairro: [PERSON_NAME]…" at bounding box center [191, 87] width 383 height 175
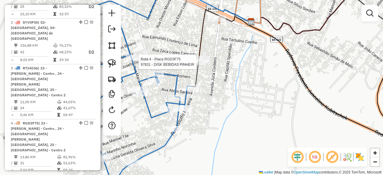
select select "*********"
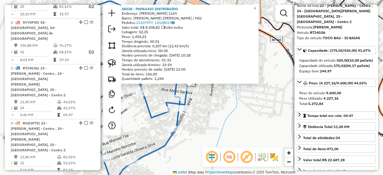
click at [224, 119] on div "58228 - PAPAGAIO DISTRIBUIDO Endereço: [PERSON_NAME] 1169 Bairro: [PERSON_NAME]…" at bounding box center [191, 87] width 383 height 175
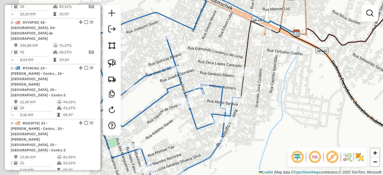
drag, startPoint x: 205, startPoint y: 121, endPoint x: 251, endPoint y: 132, distance: 47.2
click at [251, 132] on div "Janela de atendimento Grade de atendimento Capacidade Transportadoras Veículos …" at bounding box center [191, 87] width 383 height 175
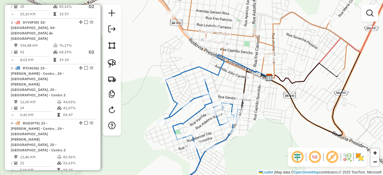
drag, startPoint x: 275, startPoint y: 112, endPoint x: 284, endPoint y: 109, distance: 10.0
click at [284, 109] on div "Janela de atendimento Grade de atendimento Capacidade Transportadoras Veículos …" at bounding box center [191, 87] width 383 height 175
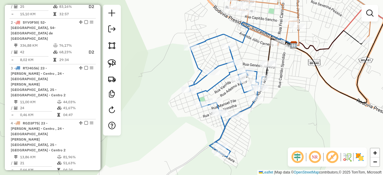
drag, startPoint x: 272, startPoint y: 99, endPoint x: 275, endPoint y: 85, distance: 13.7
click at [275, 85] on div "Janela de atendimento Grade de atendimento Capacidade Transportadoras Veículos …" at bounding box center [191, 87] width 383 height 175
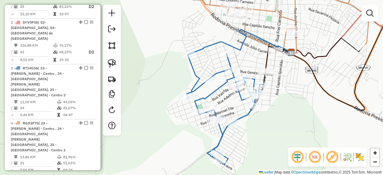
drag, startPoint x: 284, startPoint y: 102, endPoint x: 281, endPoint y: 109, distance: 7.9
click at [281, 109] on div "Janela de atendimento Grade de atendimento Capacidade Transportadoras Veículos …" at bounding box center [191, 87] width 383 height 175
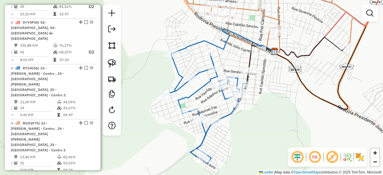
drag, startPoint x: 281, startPoint y: 109, endPoint x: 265, endPoint y: 108, distance: 16.8
click at [265, 108] on div "Janela de atendimento Grade de atendimento Capacidade Transportadoras Veículos …" at bounding box center [191, 87] width 383 height 175
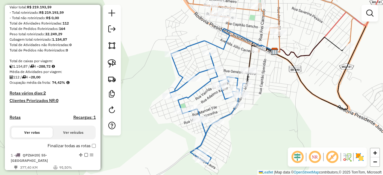
scroll to position [60, 0]
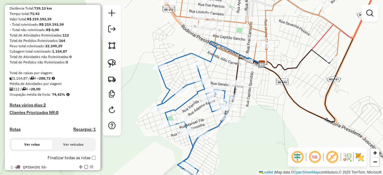
drag, startPoint x: 271, startPoint y: 82, endPoint x: 253, endPoint y: 96, distance: 22.2
click at [253, 96] on div "Janela de atendimento Grade de atendimento Capacidade Transportadoras Veículos …" at bounding box center [191, 87] width 383 height 175
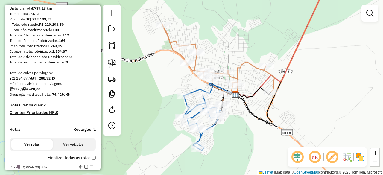
drag, startPoint x: 318, startPoint y: 78, endPoint x: 296, endPoint y: 91, distance: 25.9
click at [296, 91] on div "Janela de atendimento Grade de atendimento Capacidade Transportadoras Veículos …" at bounding box center [191, 87] width 383 height 175
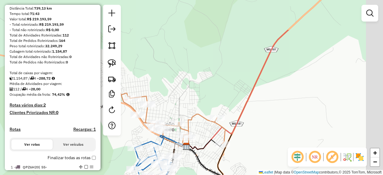
drag, startPoint x: 323, startPoint y: 67, endPoint x: 282, endPoint y: 115, distance: 62.6
click at [282, 115] on div "Janela de atendimento Grade de atendimento Capacidade Transportadoras Veículos …" at bounding box center [191, 87] width 383 height 175
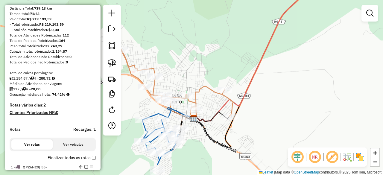
drag, startPoint x: 277, startPoint y: 113, endPoint x: 284, endPoint y: 83, distance: 31.4
click at [284, 85] on div "Janela de atendimento Grade de atendimento Capacidade Transportadoras Veículos …" at bounding box center [191, 87] width 383 height 175
drag, startPoint x: 274, startPoint y: 116, endPoint x: 298, endPoint y: 73, distance: 48.7
click at [297, 76] on div "Janela de atendimento Grade de atendimento Capacidade Transportadoras Veículos …" at bounding box center [191, 87] width 383 height 175
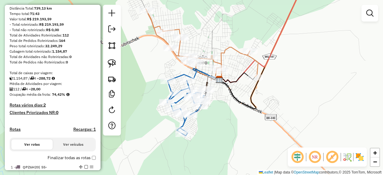
drag, startPoint x: 227, startPoint y: 128, endPoint x: 230, endPoint y: 142, distance: 14.5
click at [230, 142] on div "Janela de atendimento Grade de atendimento Capacidade Transportadoras Veículos …" at bounding box center [191, 87] width 383 height 175
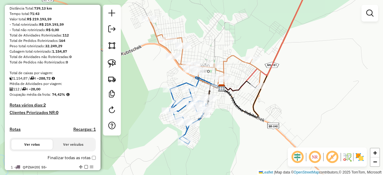
drag, startPoint x: 222, startPoint y: 138, endPoint x: 230, endPoint y: 136, distance: 8.3
click at [230, 137] on div "Janela de atendimento Grade de atendimento Capacidade Transportadoras Veículos …" at bounding box center [191, 87] width 383 height 175
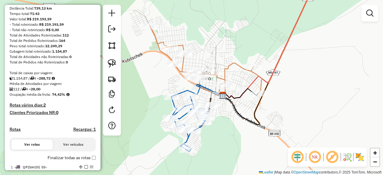
drag, startPoint x: 310, startPoint y: 58, endPoint x: 268, endPoint y: 113, distance: 68.9
click at [268, 113] on div "Janela de atendimento Grade de atendimento Capacidade Transportadoras Veículos …" at bounding box center [191, 87] width 383 height 175
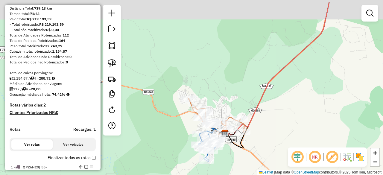
drag, startPoint x: 307, startPoint y: 43, endPoint x: 274, endPoint y: 115, distance: 78.5
click at [274, 114] on div "Janela de atendimento Grade de atendimento Capacidade Transportadoras Veículos …" at bounding box center [191, 87] width 383 height 175
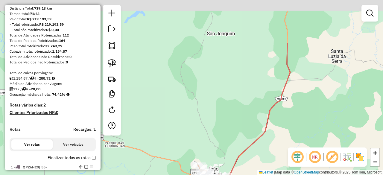
drag, startPoint x: 325, startPoint y: 97, endPoint x: 302, endPoint y: 151, distance: 59.1
click at [302, 151] on hb-router-mapa "Informações da Sessão 980255 - [DATE] Criação: [DATE] 17:58 Depósito: Farid - […" at bounding box center [191, 87] width 383 height 175
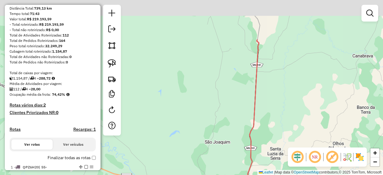
drag, startPoint x: 310, startPoint y: 57, endPoint x: 271, endPoint y: 113, distance: 69.3
click at [274, 112] on div "Janela de atendimento Grade de atendimento Capacidade Transportadoras Veículos …" at bounding box center [191, 87] width 383 height 175
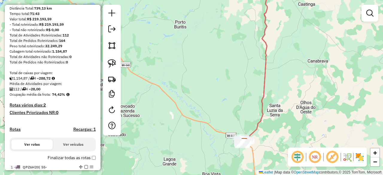
drag, startPoint x: 291, startPoint y: 31, endPoint x: 272, endPoint y: 105, distance: 75.5
click at [272, 104] on div "Janela de atendimento Grade de atendimento Capacidade Transportadoras Veículos …" at bounding box center [191, 87] width 383 height 175
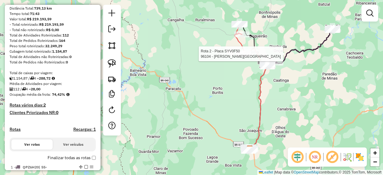
select select "*********"
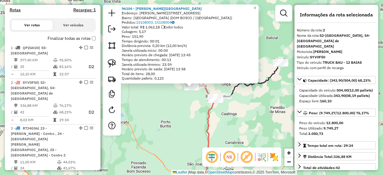
scroll to position [240, 0]
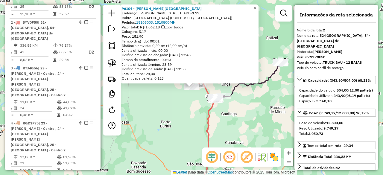
click at [151, 143] on div "Rota 2 - Placa SYV0F50 96104 - [GEOGRAPHIC_DATA] 96104 - BAR [GEOGRAPHIC_DATA] …" at bounding box center [191, 87] width 383 height 175
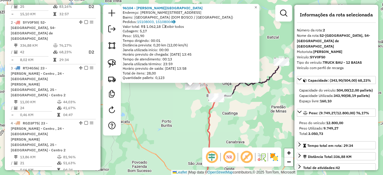
click at [180, 127] on div "96104 - BAR [GEOGRAPHIC_DATA] Endereço: [STREET_ADDRESS][PERSON_NAME] Pedidos: …" at bounding box center [191, 87] width 383 height 175
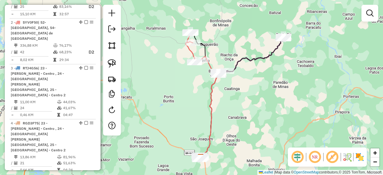
drag, startPoint x: 241, startPoint y: 136, endPoint x: 254, endPoint y: 50, distance: 86.7
click at [255, 52] on div "Janela de atendimento Grade de atendimento Capacidade Transportadoras Veículos …" at bounding box center [191, 87] width 383 height 175
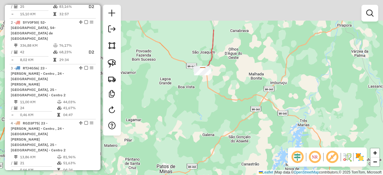
drag, startPoint x: 228, startPoint y: 72, endPoint x: 228, endPoint y: 120, distance: 48.8
click at [228, 120] on div "Janela de atendimento Grade de atendimento Capacidade Transportadoras Veículos …" at bounding box center [191, 87] width 383 height 175
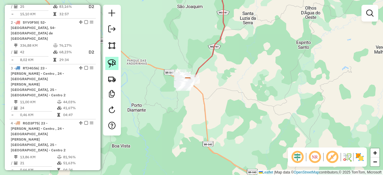
drag, startPoint x: 111, startPoint y: 61, endPoint x: 121, endPoint y: 61, distance: 10.2
click at [111, 61] on img at bounding box center [112, 63] width 8 height 8
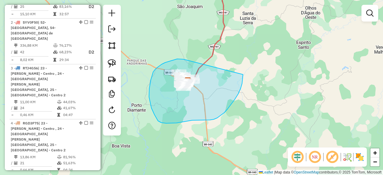
drag, startPoint x: 184, startPoint y: 59, endPoint x: 238, endPoint y: 69, distance: 55.7
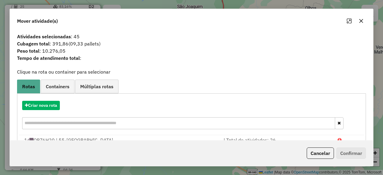
click at [364, 20] on button "button" at bounding box center [362, 21] width 10 height 10
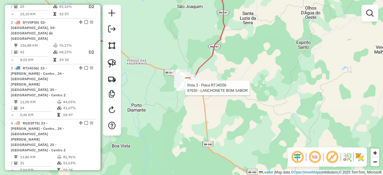
select select "*********"
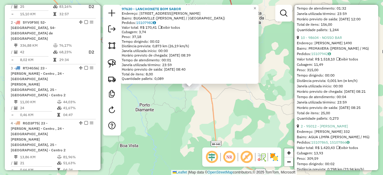
scroll to position [329, 0]
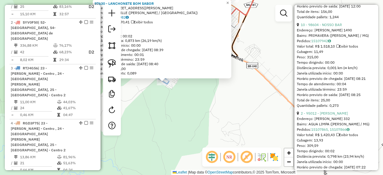
click at [190, 100] on div "97630 - LANCHONETE BOM SABOR Endereço: R NEGO LAURA, 520 Bairro: [GEOGRAPHIC_DA…" at bounding box center [191, 87] width 383 height 175
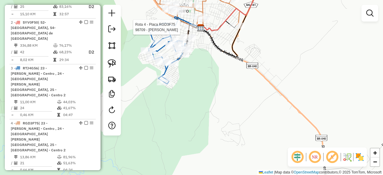
select select "*********"
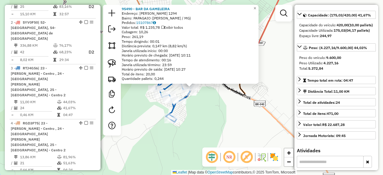
scroll to position [60, 0]
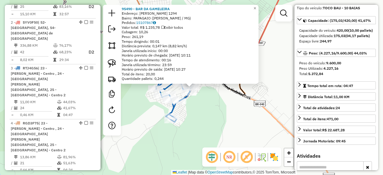
click at [216, 104] on div "95490 - BAR DA GAMELEIRA Endereço: [PERSON_NAME] 1294 Bairro: PAPAGAIO ([PERSON…" at bounding box center [191, 87] width 383 height 175
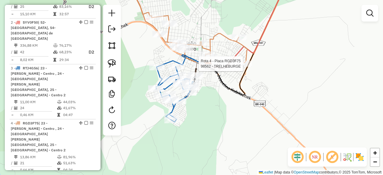
select select "*********"
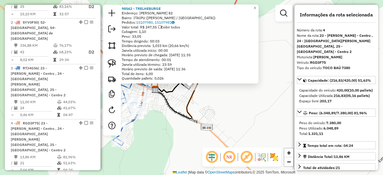
click at [151, 128] on div "98562 - TRELHEBURGE Endereço: [PERSON_NAME] 82 Bairro: ITAIPU ([PERSON_NAME] / …" at bounding box center [191, 87] width 383 height 175
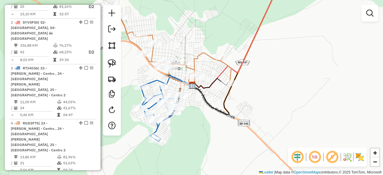
drag, startPoint x: 241, startPoint y: 101, endPoint x: 279, endPoint y: 96, distance: 38.0
click at [279, 96] on div "Janela de atendimento Grade de atendimento Capacidade Transportadoras Veículos …" at bounding box center [191, 87] width 383 height 175
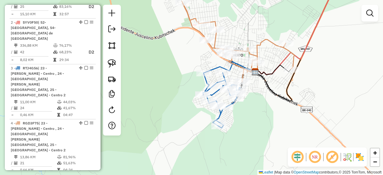
drag, startPoint x: 183, startPoint y: 136, endPoint x: 243, endPoint y: 146, distance: 60.4
click at [243, 146] on div "Janela de atendimento Grade de atendimento Capacidade Transportadoras Veículos …" at bounding box center [191, 87] width 383 height 175
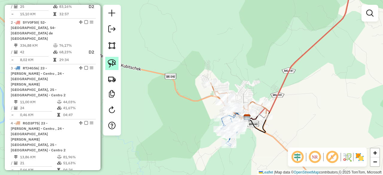
click at [108, 62] on img at bounding box center [112, 63] width 8 height 8
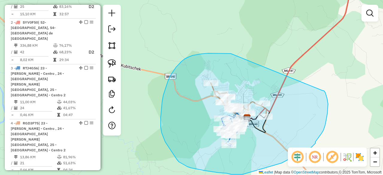
drag, startPoint x: 230, startPoint y: 54, endPoint x: 320, endPoint y: 91, distance: 97.8
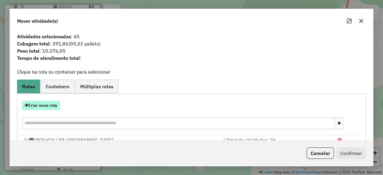
click at [55, 108] on button "Criar nova rota" at bounding box center [41, 105] width 38 height 9
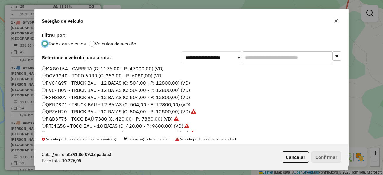
scroll to position [63, 0]
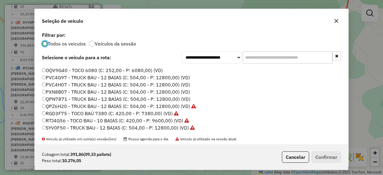
click at [339, 21] on button "button" at bounding box center [337, 21] width 10 height 10
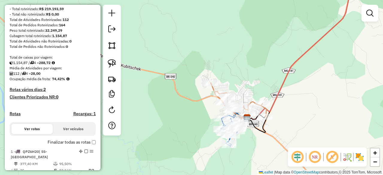
scroll to position [60, 0]
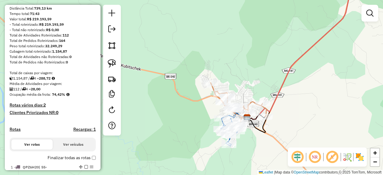
click at [240, 64] on div "Janela de atendimento Grade de atendimento Capacidade Transportadoras Veículos …" at bounding box center [191, 87] width 383 height 175
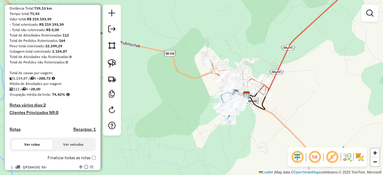
drag, startPoint x: 303, startPoint y: 115, endPoint x: 297, endPoint y: 74, distance: 42.1
click at [299, 74] on div "Janela de atendimento Grade de atendimento Capacidade Transportadoras Veículos …" at bounding box center [191, 87] width 383 height 175
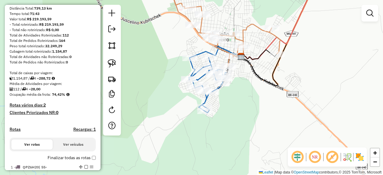
drag, startPoint x: 242, startPoint y: 104, endPoint x: 228, endPoint y: 119, distance: 21.0
click at [228, 119] on div "Janela de atendimento Grade de atendimento Capacidade Transportadoras Veículos …" at bounding box center [191, 87] width 383 height 175
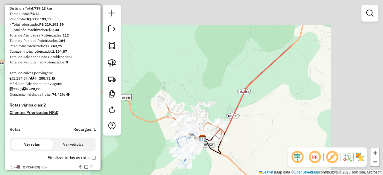
drag, startPoint x: 342, startPoint y: 49, endPoint x: 280, endPoint y: 117, distance: 92.2
click at [281, 116] on div "Janela de atendimento Grade de atendimento Capacidade Transportadoras Veículos …" at bounding box center [191, 87] width 383 height 175
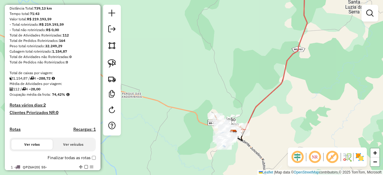
drag, startPoint x: 327, startPoint y: 67, endPoint x: 292, endPoint y: 117, distance: 60.9
click at [293, 116] on div "Janela de atendimento Grade de atendimento Capacidade Transportadoras Veículos …" at bounding box center [191, 87] width 383 height 175
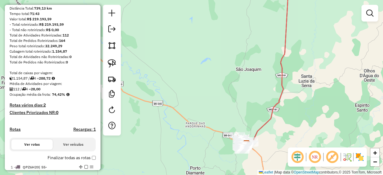
drag, startPoint x: 329, startPoint y: 58, endPoint x: 323, endPoint y: 89, distance: 31.8
click at [323, 89] on div "Janela de atendimento Grade de atendimento Capacidade Transportadoras Veículos …" at bounding box center [191, 87] width 383 height 175
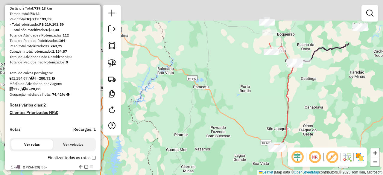
drag, startPoint x: 311, startPoint y: 98, endPoint x: 297, endPoint y: 106, distance: 16.2
click at [301, 105] on div "Janela de atendimento Grade de atendimento Capacidade Transportadoras Veículos …" at bounding box center [191, 87] width 383 height 175
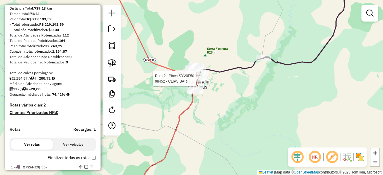
select select "*********"
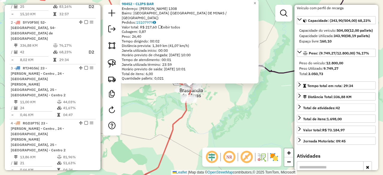
scroll to position [90, 0]
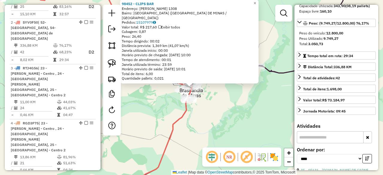
click at [222, 119] on div "98452 - CLIPS BAR Endereço: [PERSON_NAME] 1308 Bairro: [GEOGRAPHIC_DATA] ([GEOG…" at bounding box center [191, 87] width 383 height 175
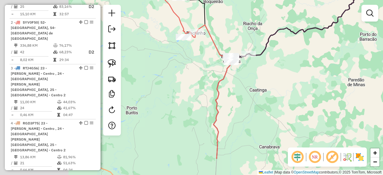
drag, startPoint x: 156, startPoint y: 139, endPoint x: 284, endPoint y: 90, distance: 137.4
click at [284, 90] on div "Janela de atendimento Grade de atendimento Capacidade Transportadoras Veículos …" at bounding box center [191, 87] width 383 height 175
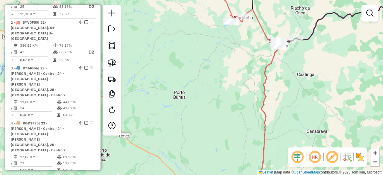
drag, startPoint x: 208, startPoint y: 104, endPoint x: 228, endPoint y: 61, distance: 47.0
click at [228, 61] on div "Janela de atendimento Grade de atendimento Capacidade Transportadoras Veículos …" at bounding box center [191, 87] width 383 height 175
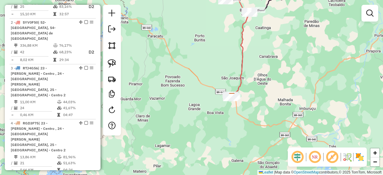
drag, startPoint x: 285, startPoint y: 133, endPoint x: 270, endPoint y: 111, distance: 26.7
click at [270, 111] on div "Janela de atendimento Grade de atendimento Capacidade Transportadoras Veículos …" at bounding box center [191, 87] width 383 height 175
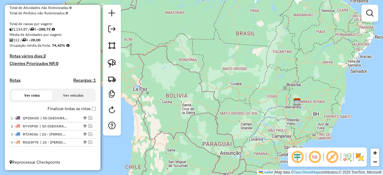
scroll to position [84, 0]
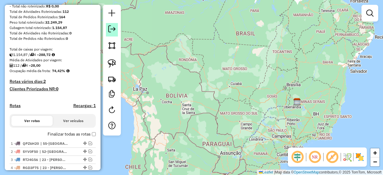
click at [111, 31] on em at bounding box center [111, 28] width 7 height 7
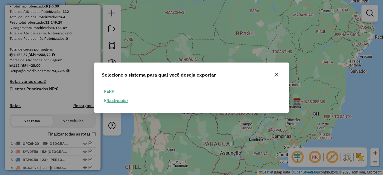
click at [111, 91] on button "ERP" at bounding box center [109, 91] width 15 height 9
select select "**"
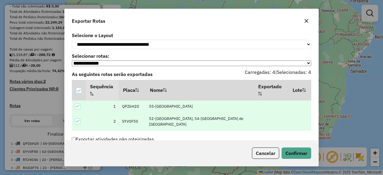
scroll to position [35, 0]
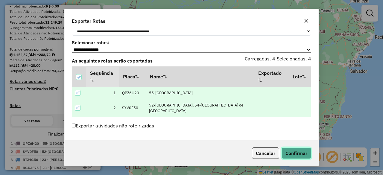
click at [306, 152] on button "Confirmar" at bounding box center [297, 153] width 30 height 11
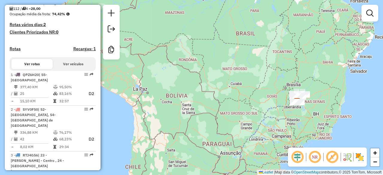
scroll to position [141, 0]
